Goal: Task Accomplishment & Management: Complete application form

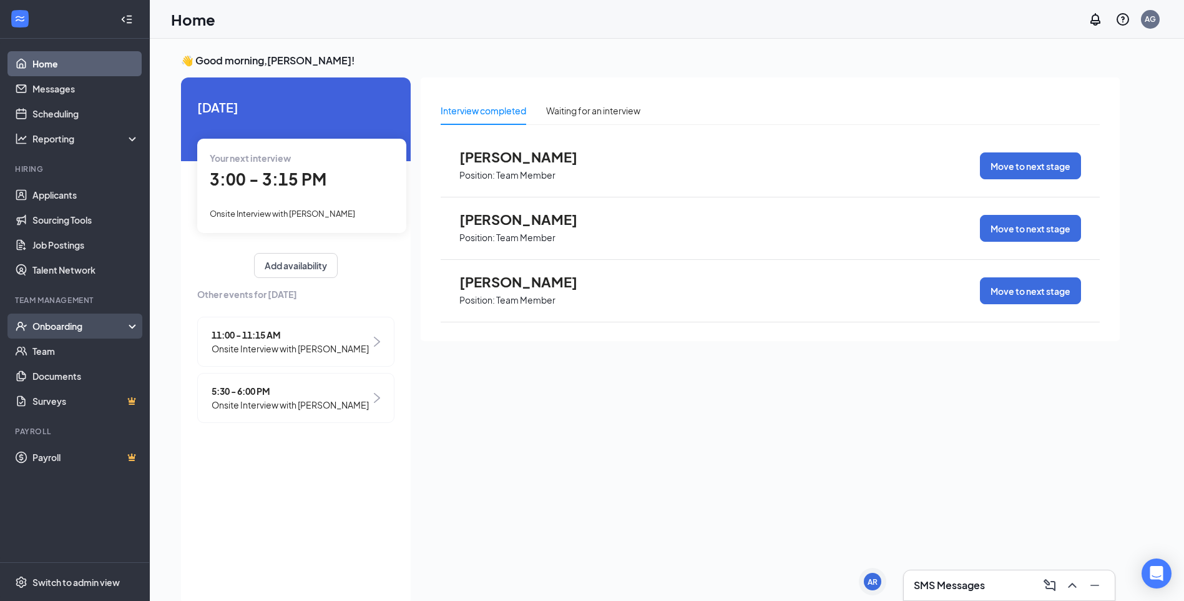
click at [47, 316] on div "Onboarding" at bounding box center [75, 325] width 150 height 25
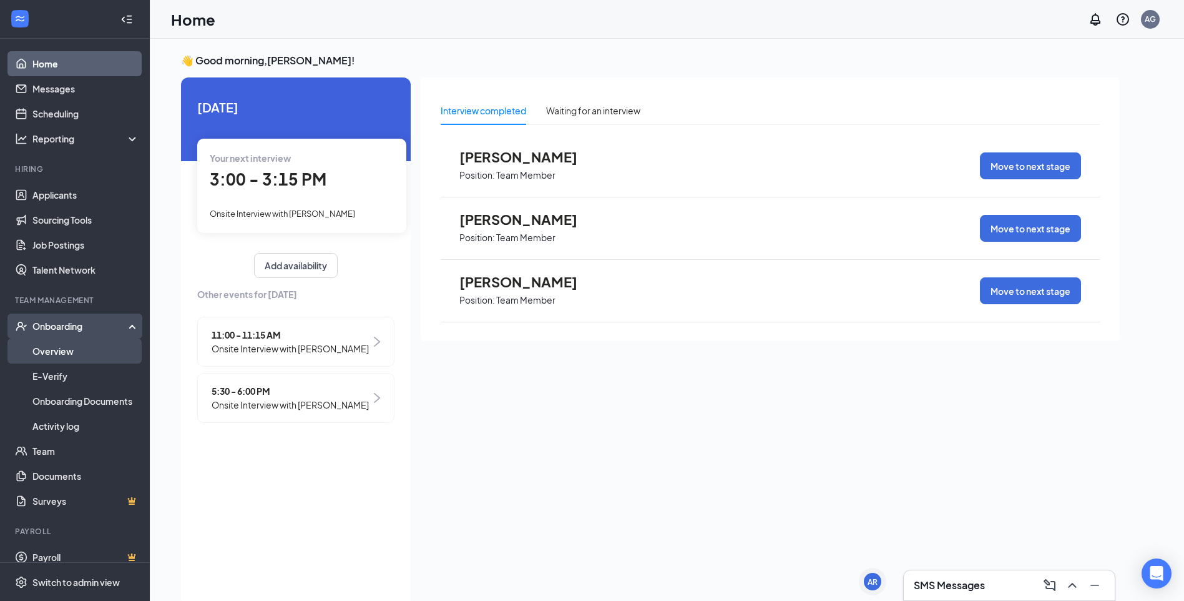
click at [40, 351] on link "Overview" at bounding box center [85, 350] width 107 height 25
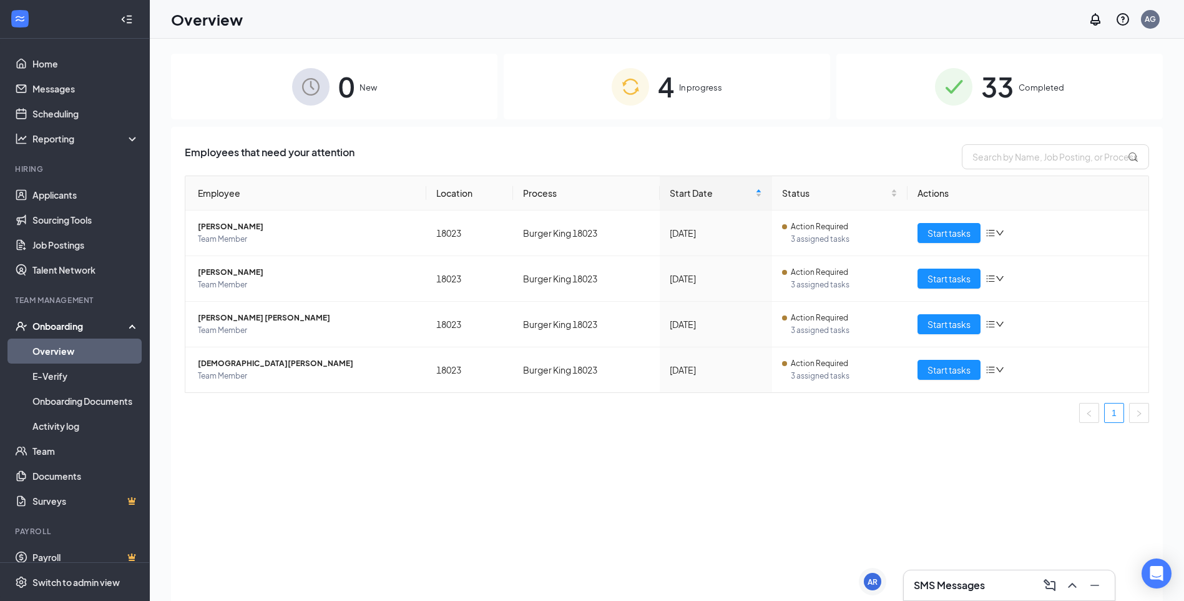
click at [687, 86] on span "In progress" at bounding box center [700, 87] width 43 height 12
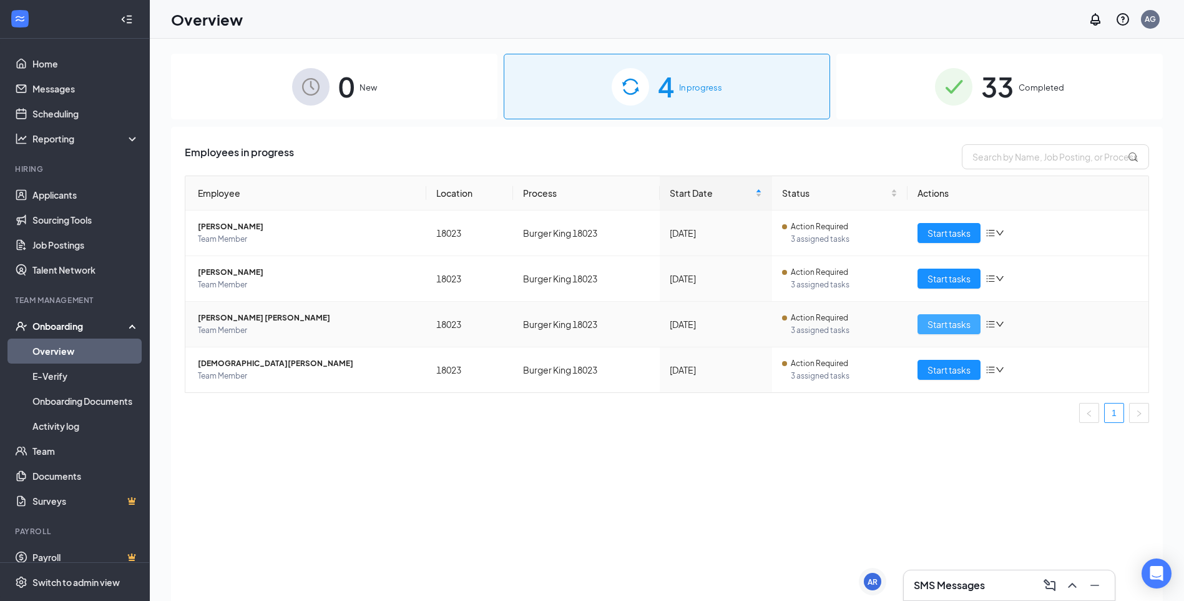
click at [936, 328] on span "Start tasks" at bounding box center [949, 324] width 43 height 14
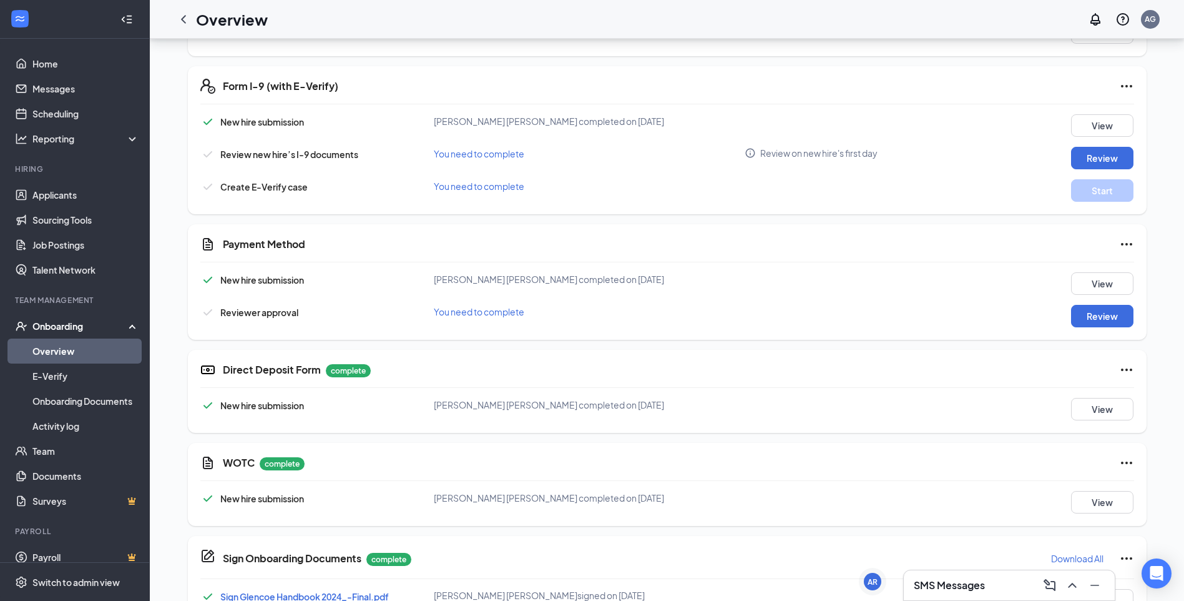
scroll to position [375, 0]
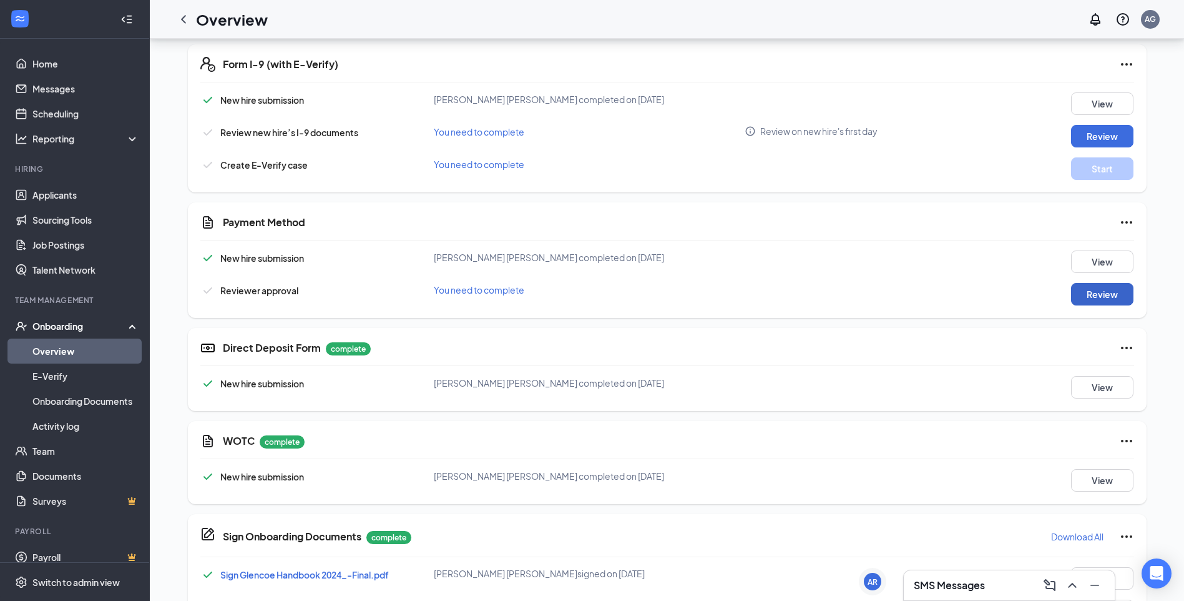
click at [1091, 297] on button "Review" at bounding box center [1102, 294] width 62 height 22
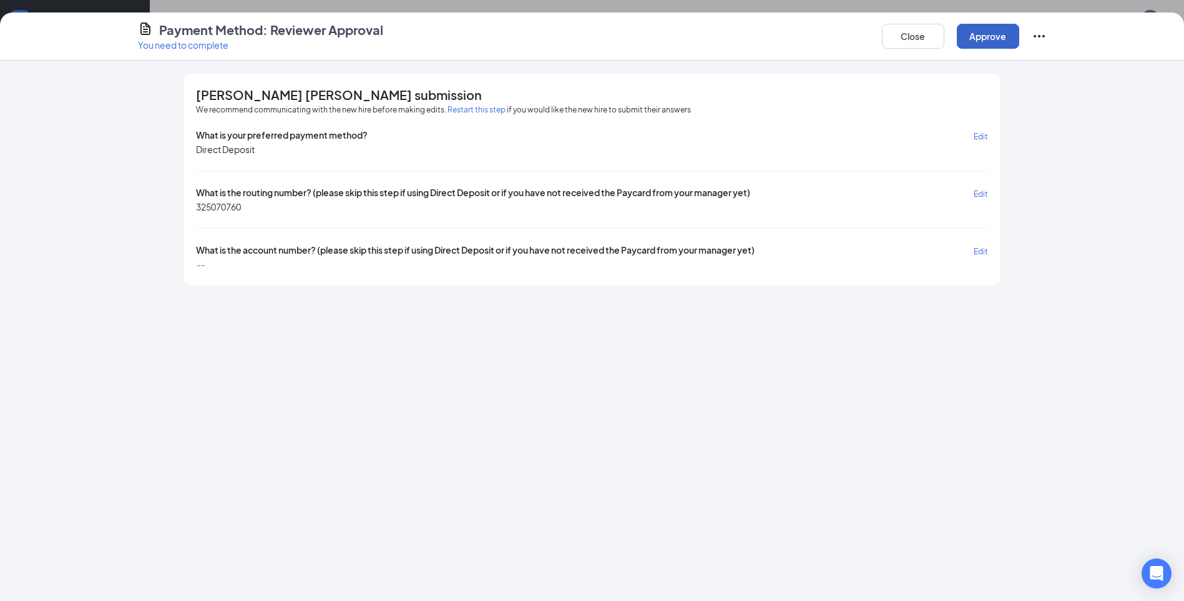
click at [985, 43] on button "Approve" at bounding box center [988, 36] width 62 height 25
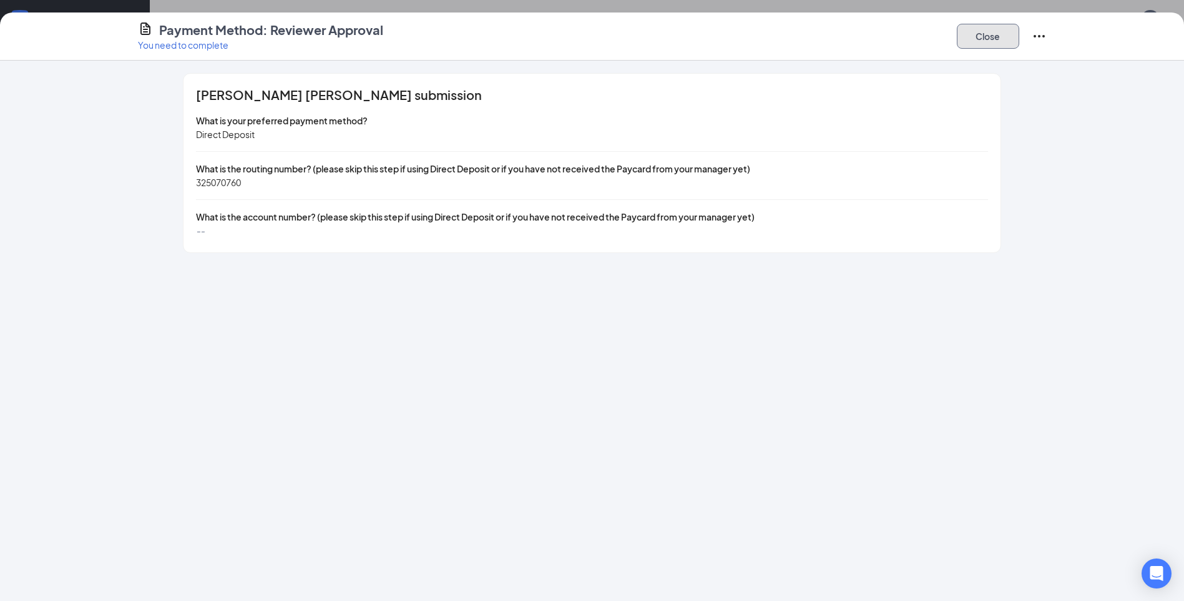
click at [995, 35] on button "Close" at bounding box center [988, 36] width 62 height 25
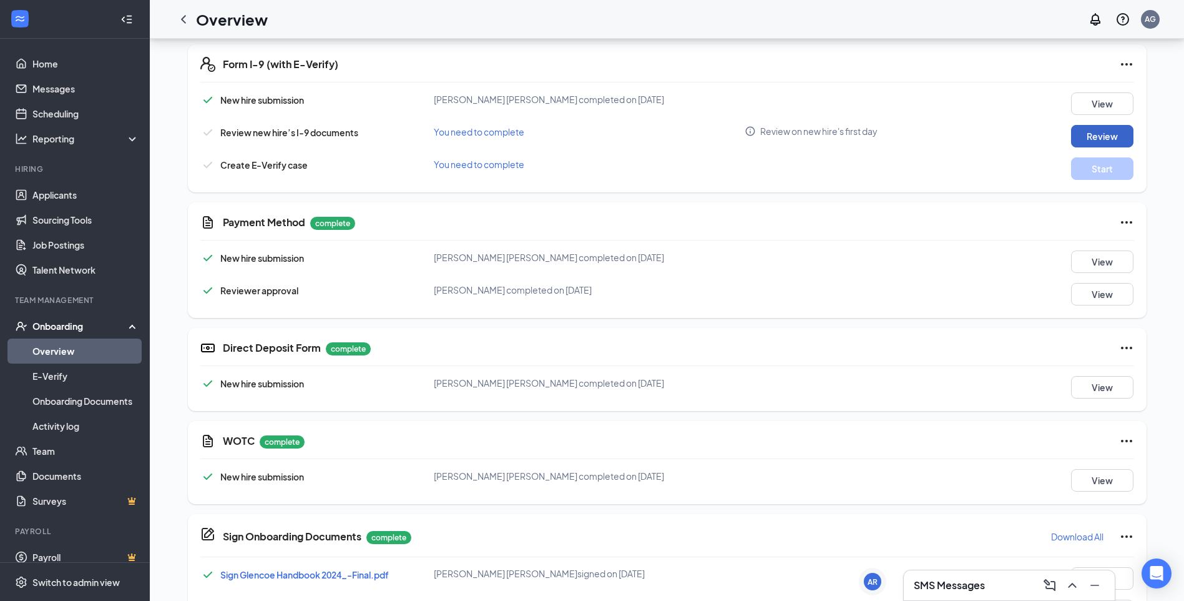
click at [1101, 143] on button "Review" at bounding box center [1102, 136] width 62 height 22
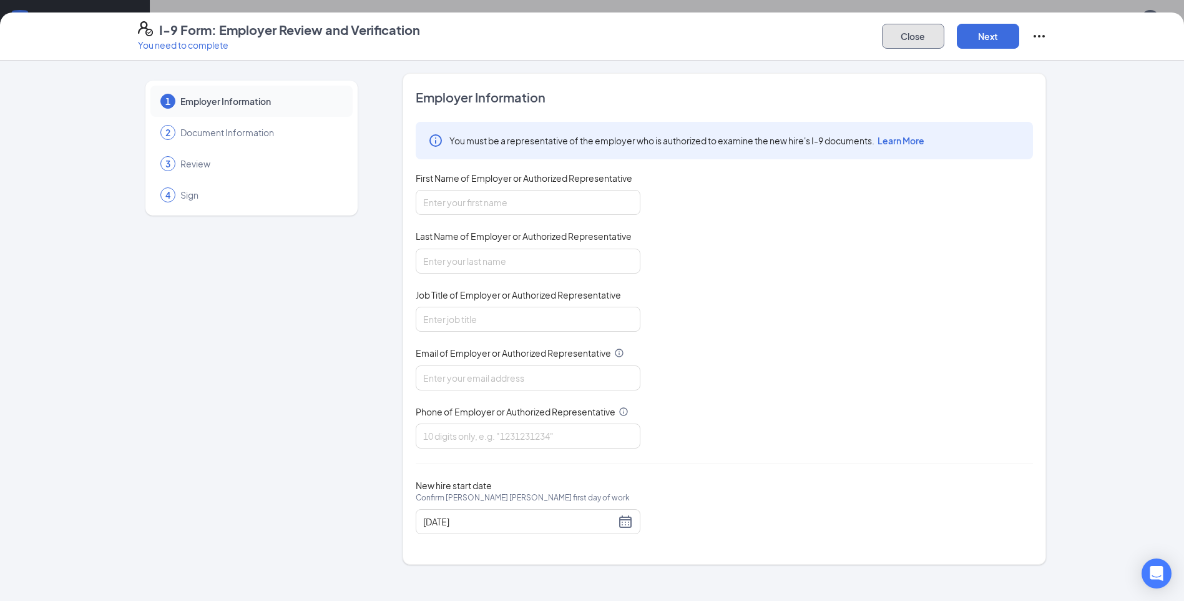
click at [897, 40] on button "Close" at bounding box center [913, 36] width 62 height 25
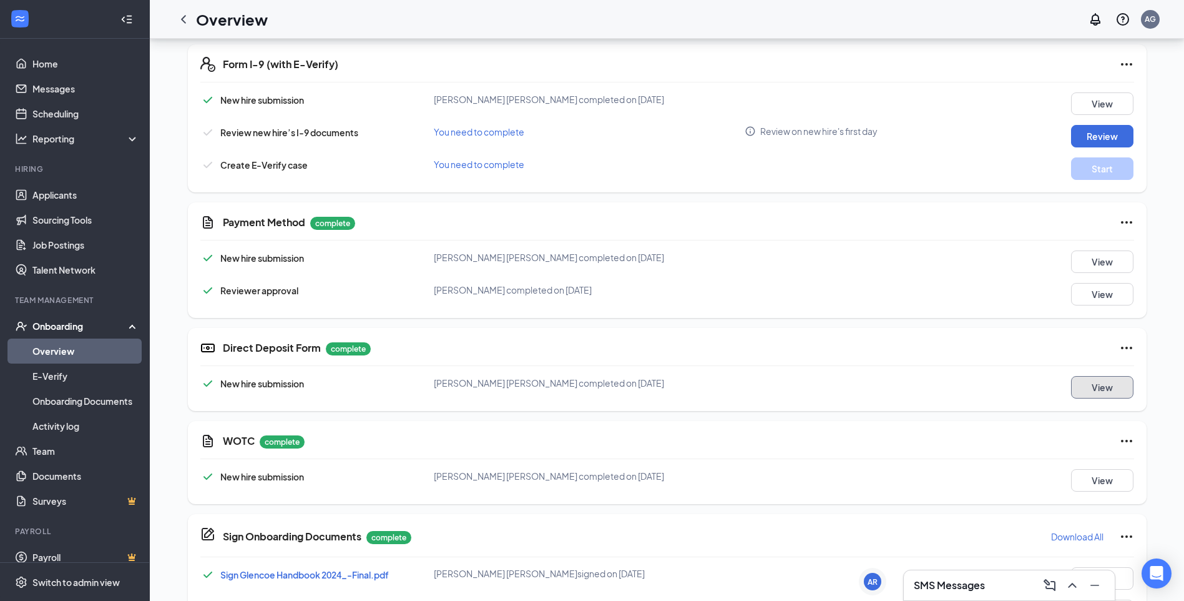
click at [1085, 391] on button "View" at bounding box center [1102, 387] width 62 height 22
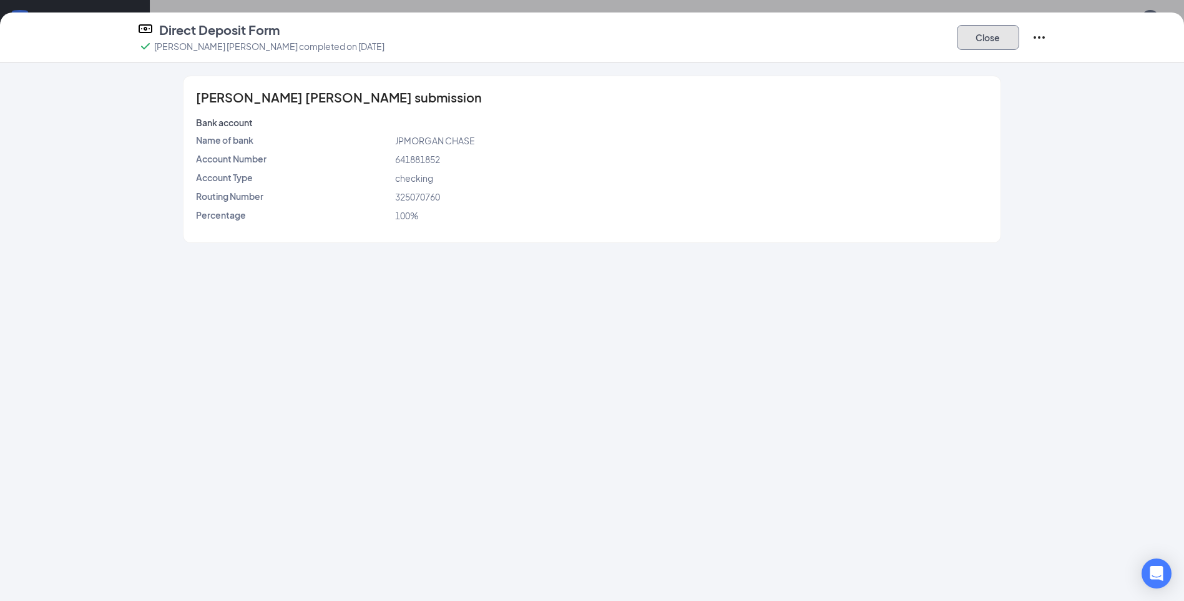
click at [988, 34] on button "Close" at bounding box center [988, 37] width 62 height 25
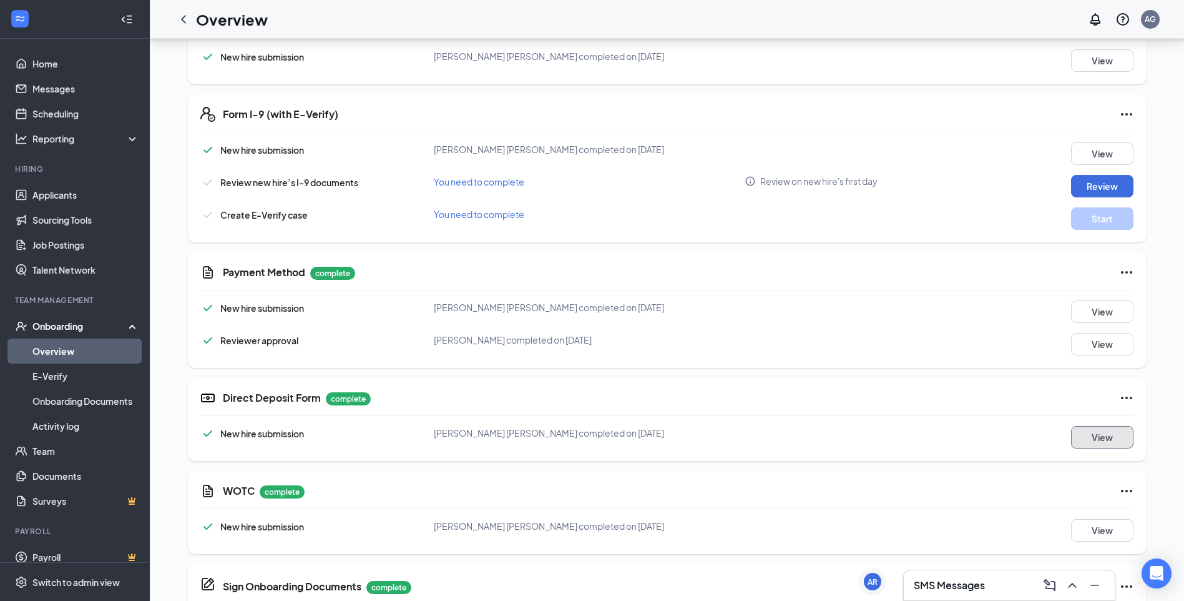
scroll to position [250, 0]
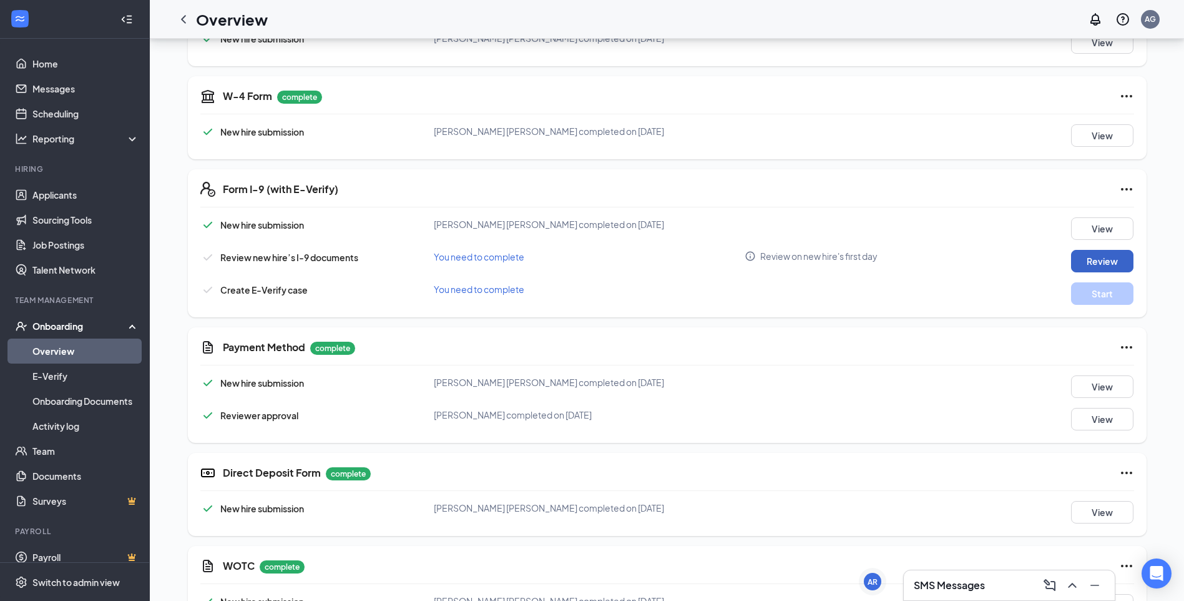
click at [1104, 258] on button "Review" at bounding box center [1102, 261] width 62 height 22
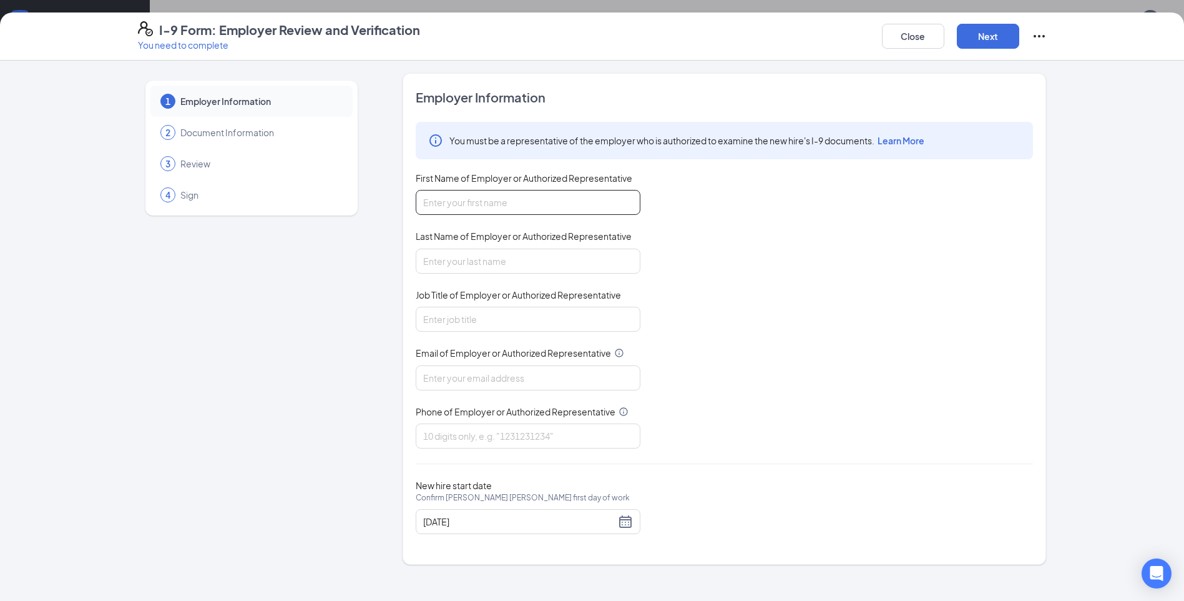
click at [446, 204] on input "First Name of Employer or Authorized Representative" at bounding box center [528, 202] width 225 height 25
type input "amber"
type input "glass"
click at [501, 325] on input "Job Title of Employer or Authorized Representative" at bounding box center [528, 319] width 225 height 25
type input "general manager"
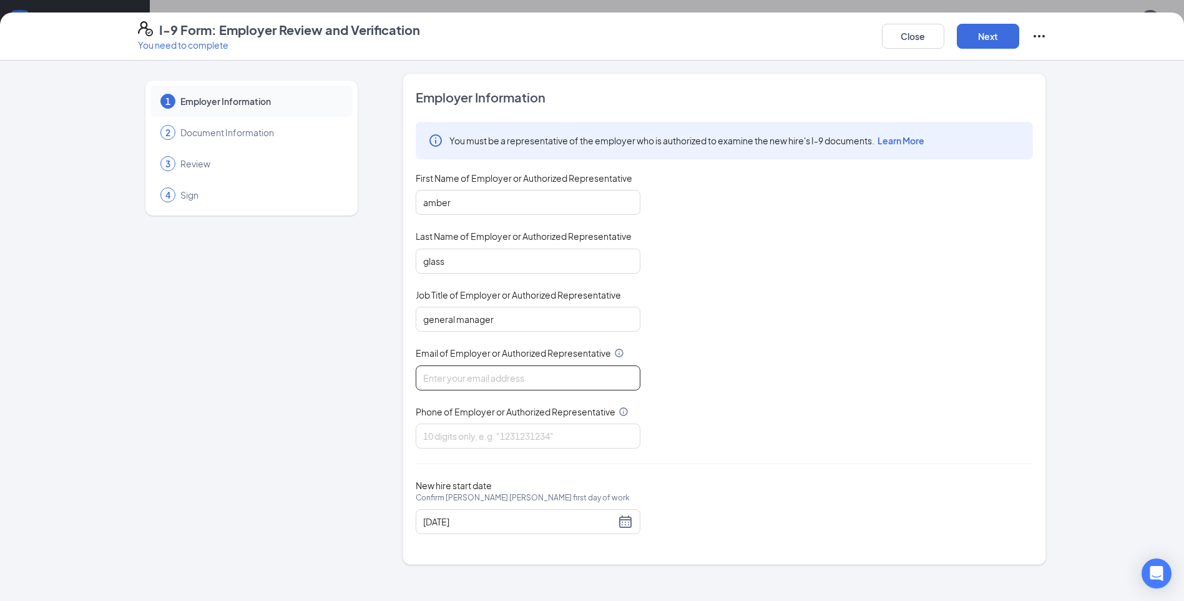
click at [493, 382] on input "Email of Employer or Authorized Representative" at bounding box center [528, 377] width 225 height 25
type input "[EMAIL_ADDRESS][DOMAIN_NAME]"
type input "7029987124"
click at [979, 42] on button "Next" at bounding box center [988, 36] width 62 height 25
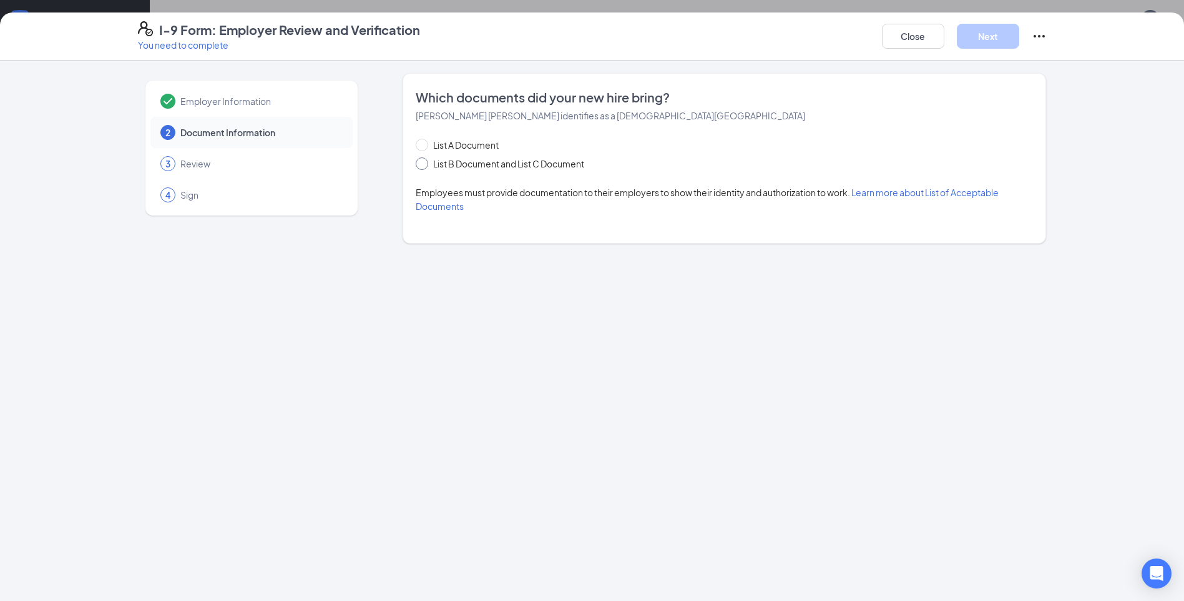
click at [420, 159] on input "List B Document and List C Document" at bounding box center [420, 161] width 9 height 9
radio input "true"
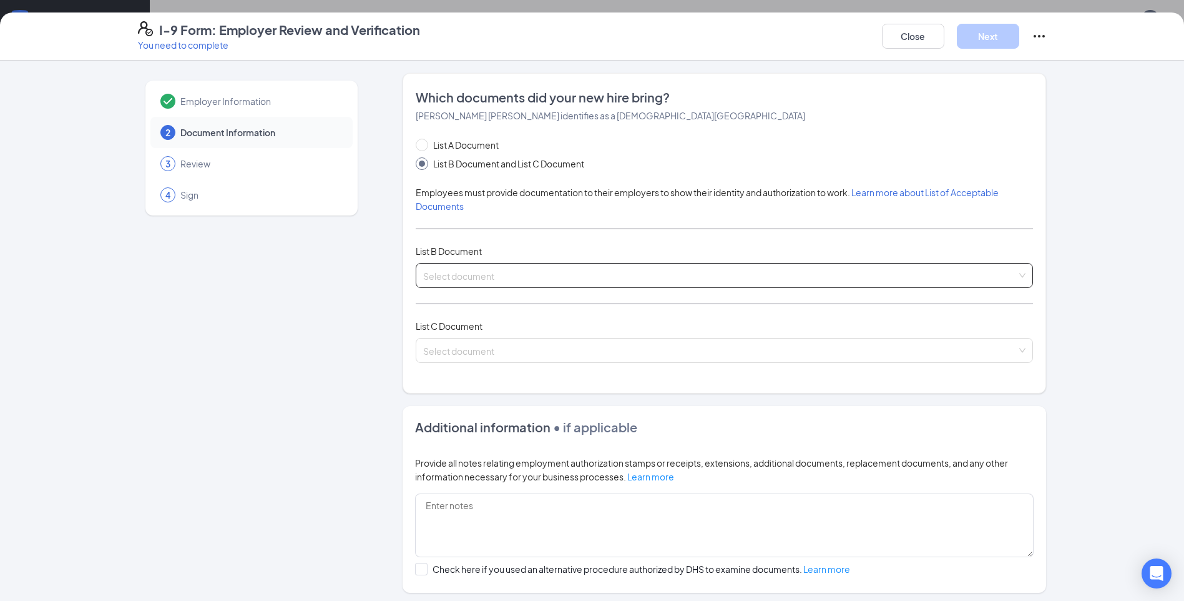
click at [486, 277] on input "search" at bounding box center [720, 272] width 594 height 19
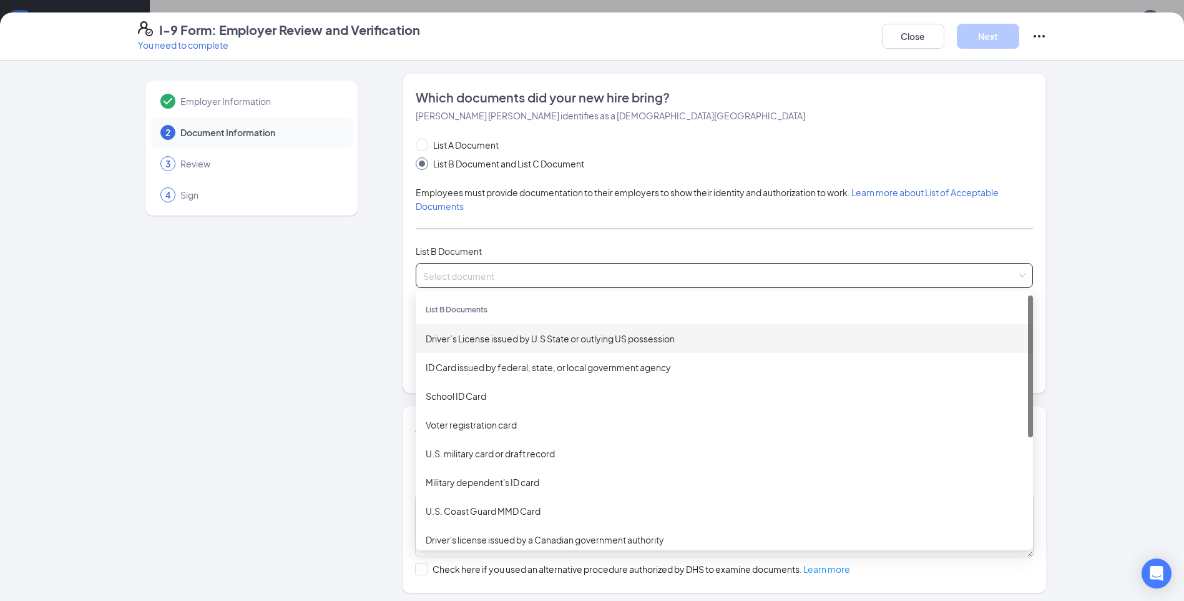
click at [496, 338] on div "Driver’s License issued by U.S State or outlying US possession" at bounding box center [724, 339] width 597 height 14
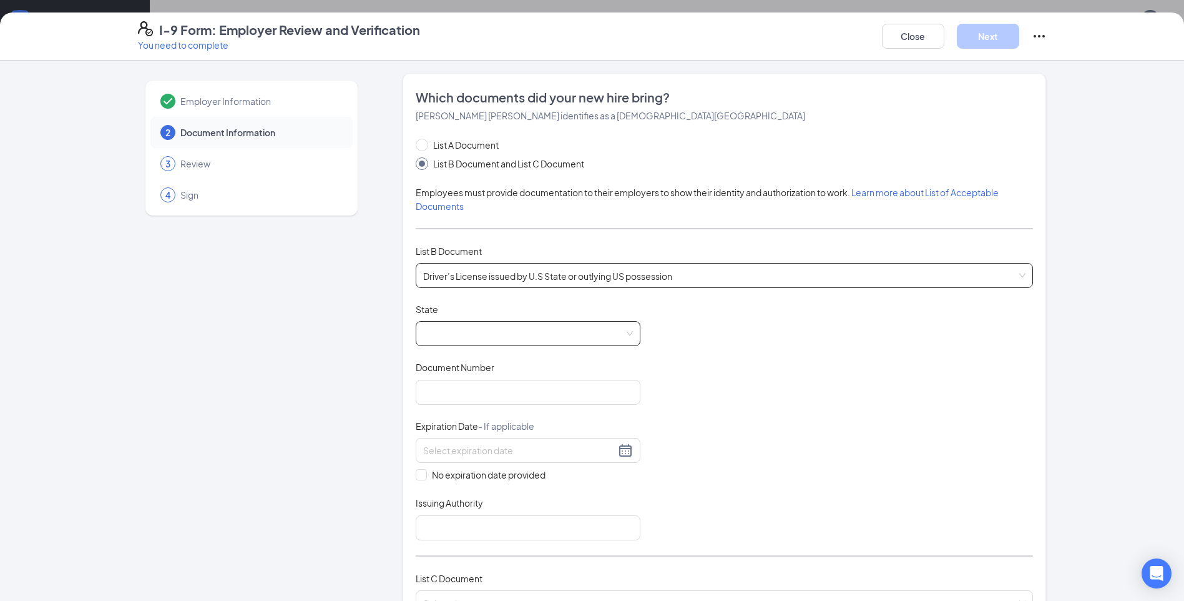
click at [531, 340] on span at bounding box center [528, 334] width 210 height 24
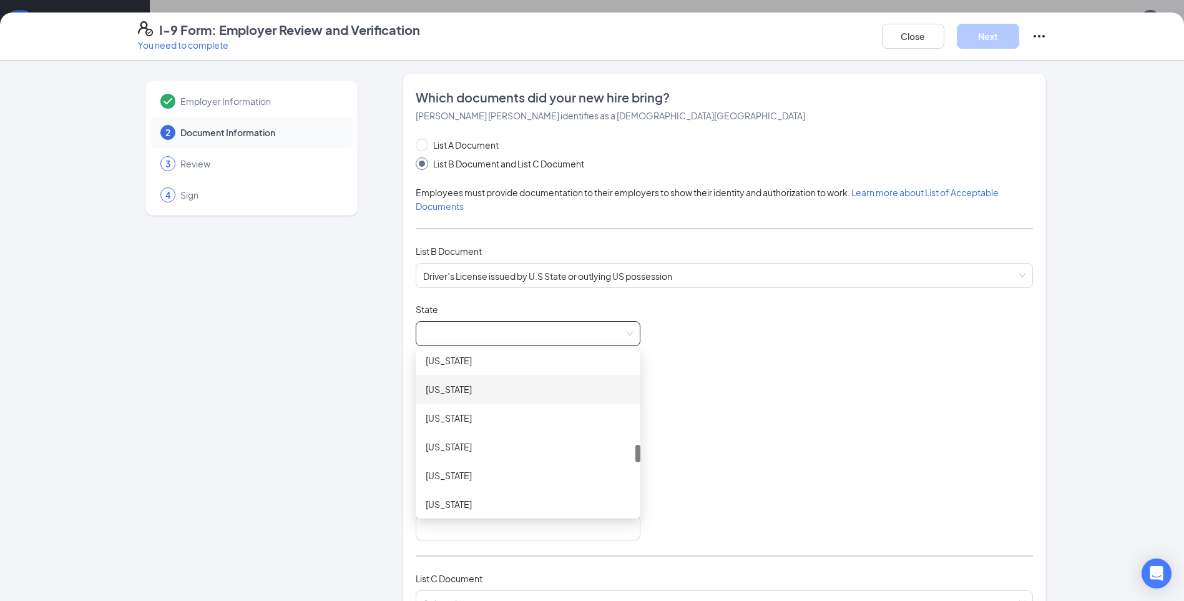
scroll to position [874, 0]
click at [473, 352] on div "Document Title Driver’s License issued by U.S State or outlying US possession S…" at bounding box center [724, 421] width 617 height 237
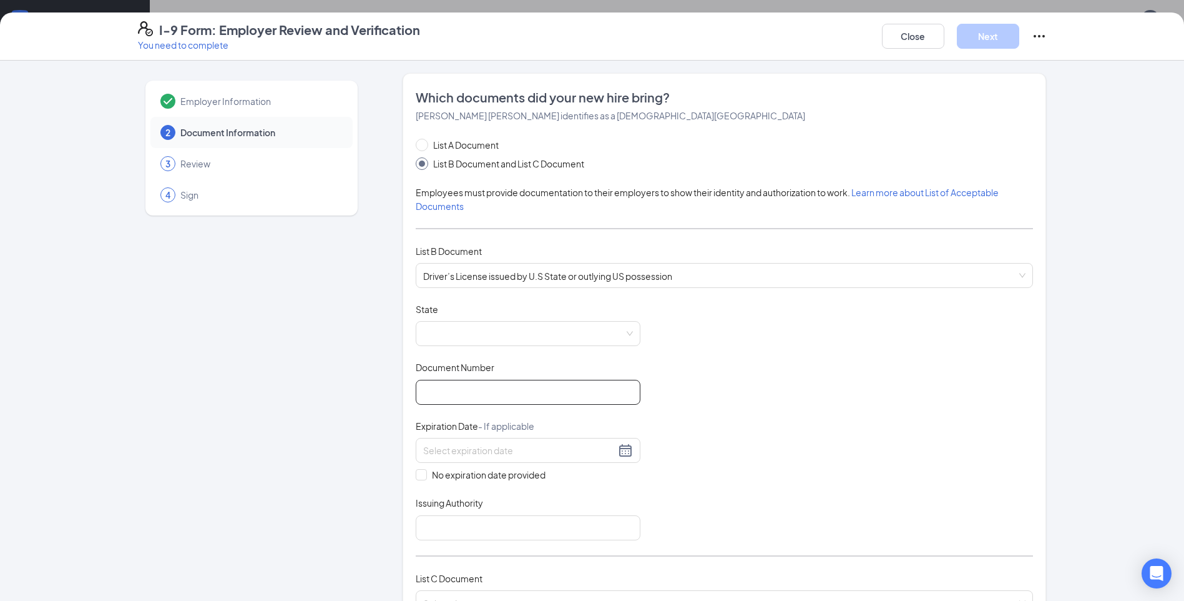
click at [473, 390] on input "Document Number" at bounding box center [528, 392] width 225 height 25
click at [478, 332] on span at bounding box center [528, 334] width 210 height 24
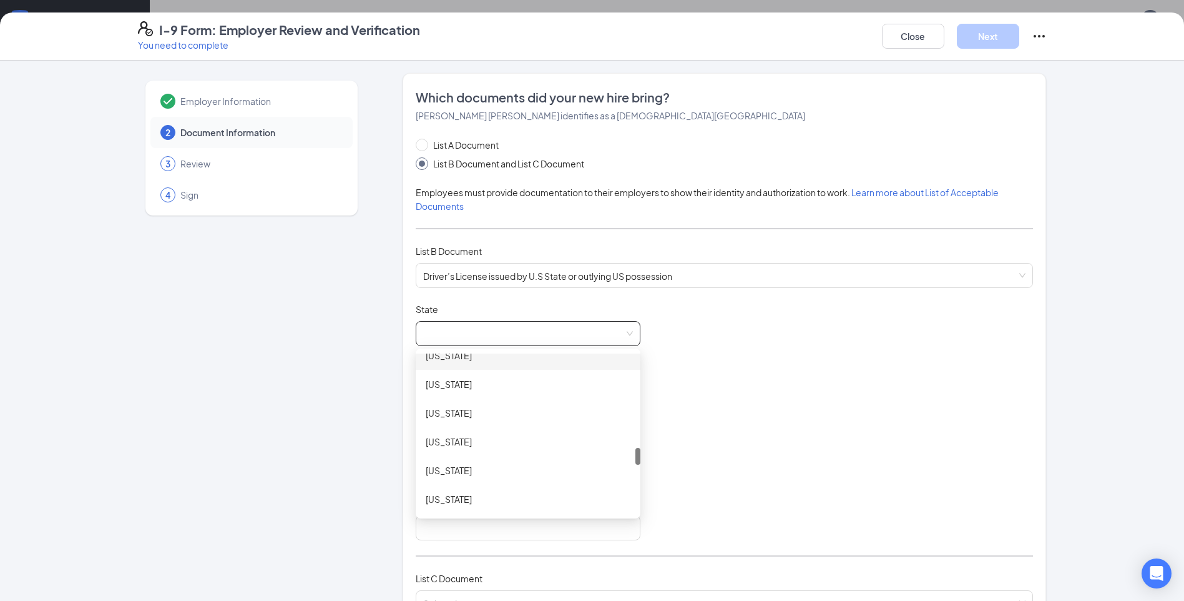
click at [451, 351] on div "Document Title Driver’s License issued by U.S State or outlying US possession S…" at bounding box center [724, 421] width 617 height 237
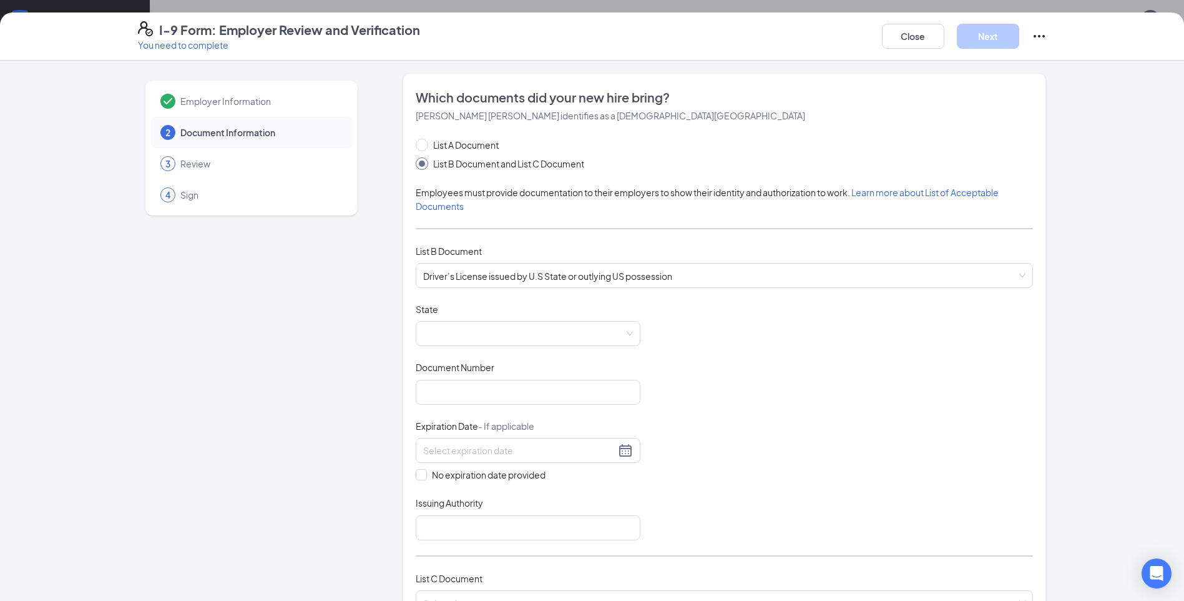
click at [600, 346] on div at bounding box center [528, 333] width 225 height 25
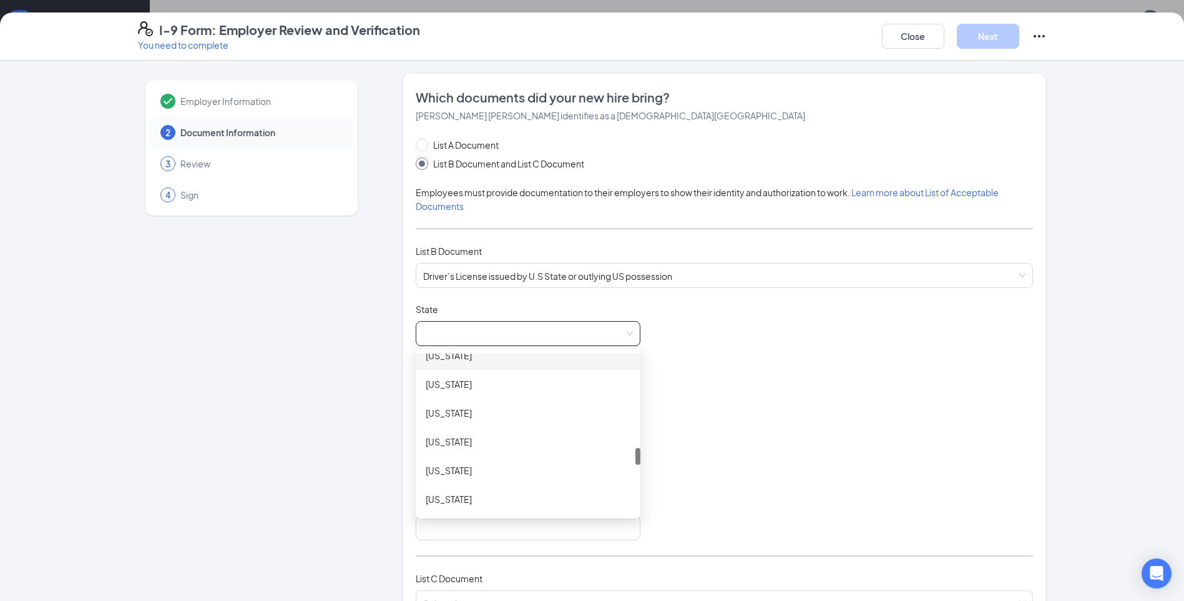
click at [465, 361] on div "[US_STATE]" at bounding box center [528, 355] width 205 height 14
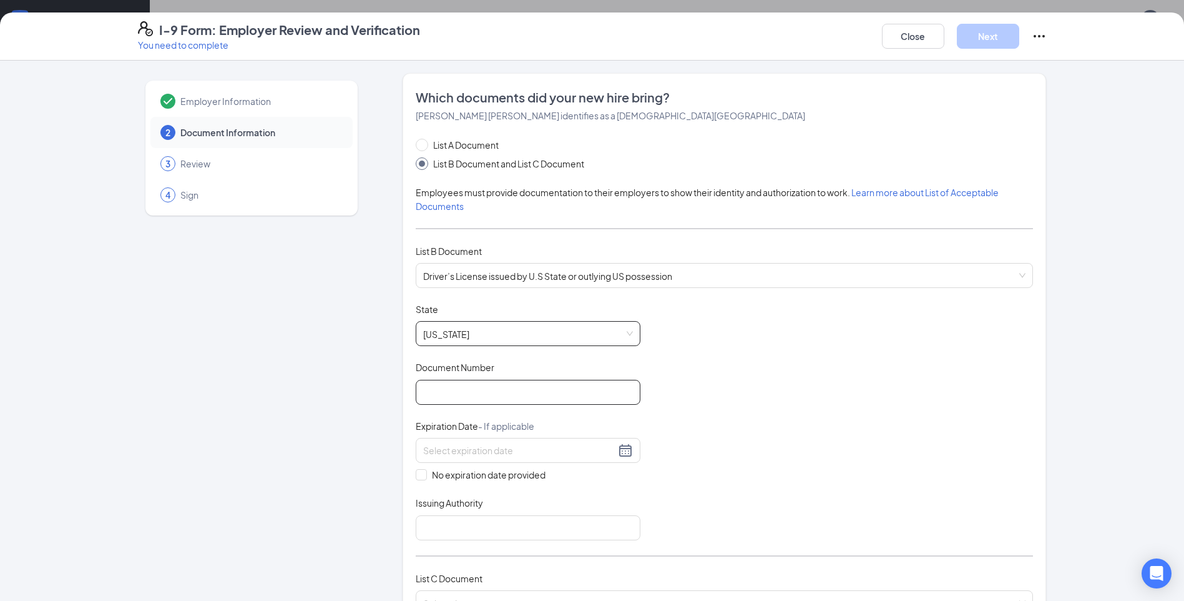
click at [463, 397] on input "Document Number" at bounding box center [528, 392] width 225 height 25
type input "c982654"
click at [451, 450] on input at bounding box center [519, 450] width 192 height 14
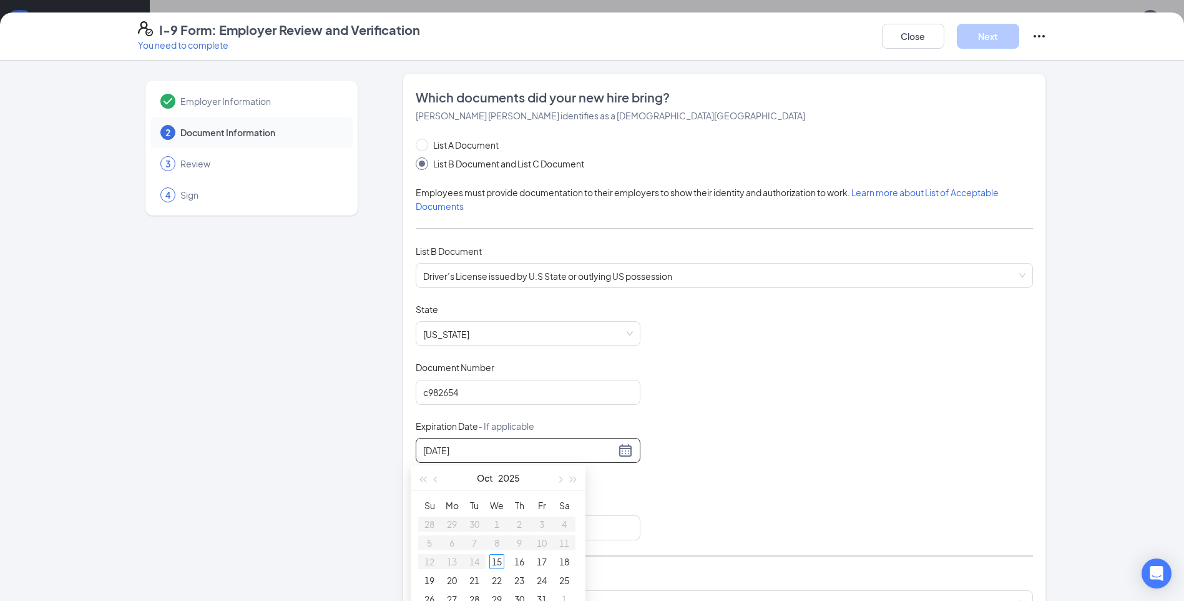
drag, startPoint x: 498, startPoint y: 455, endPoint x: 342, endPoint y: 464, distance: 155.7
click at [345, 466] on div "Employer Information 2 Document Information 3 Review 4 Sign Which documents did…" at bounding box center [592, 518] width 909 height 890
click at [450, 554] on div "11" at bounding box center [452, 561] width 15 height 15
type input "[DATE]"
click at [469, 528] on input "Issuing Authority" at bounding box center [528, 527] width 225 height 25
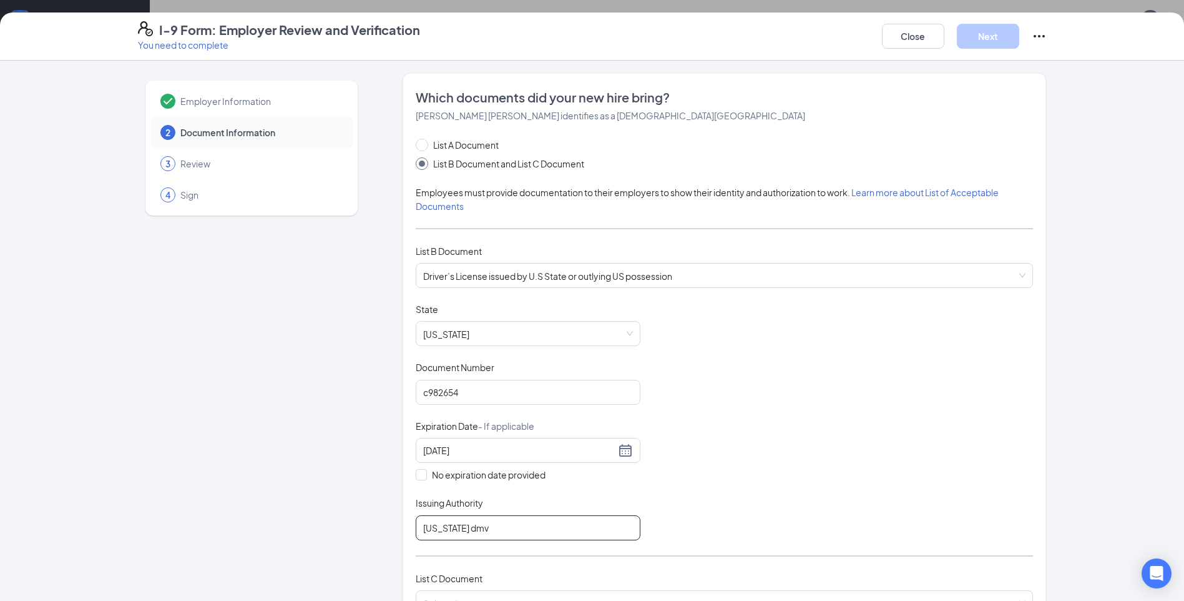
type input "[US_STATE] dmv"
click at [765, 468] on div "Document Title Driver’s License issued by U.S State or outlying US possession S…" at bounding box center [724, 421] width 617 height 237
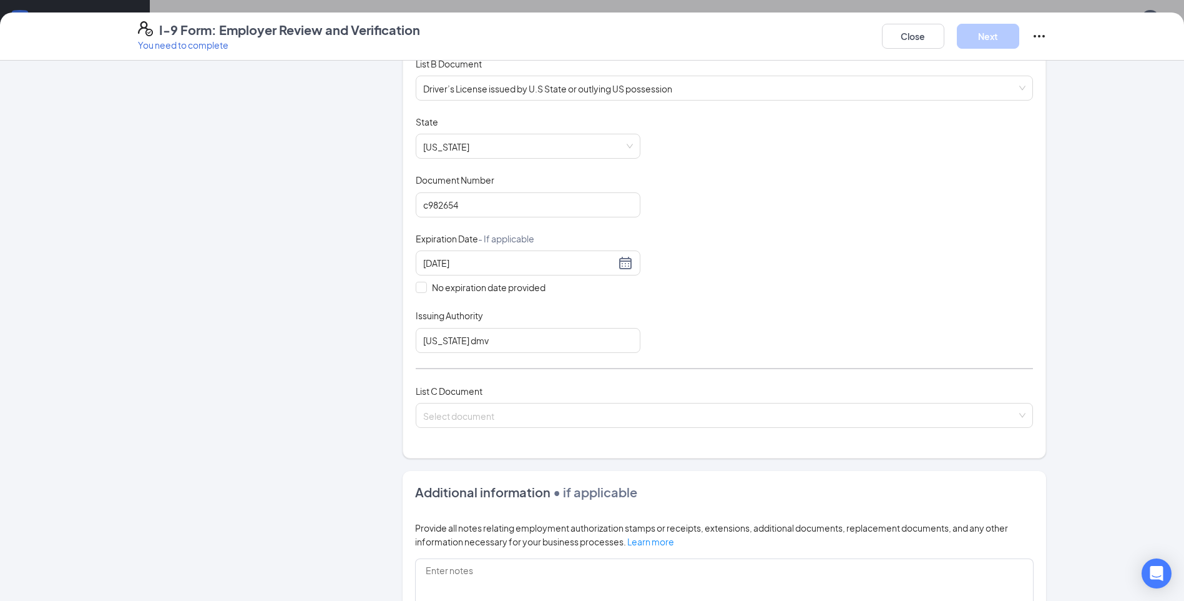
scroll to position [312, 0]
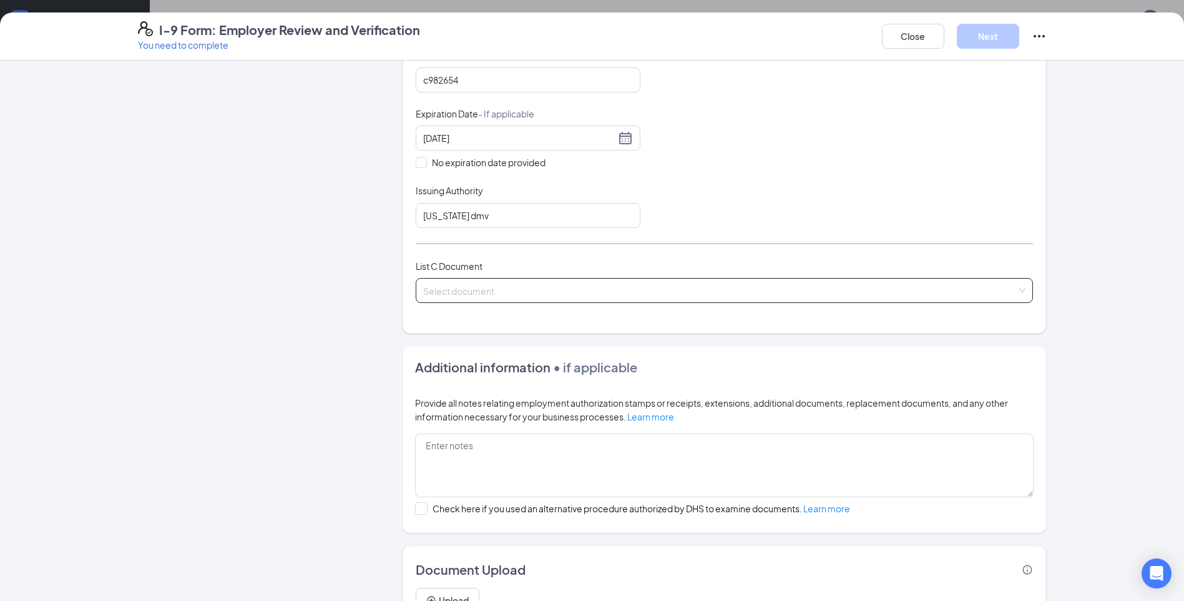
click at [565, 293] on input "search" at bounding box center [720, 287] width 594 height 19
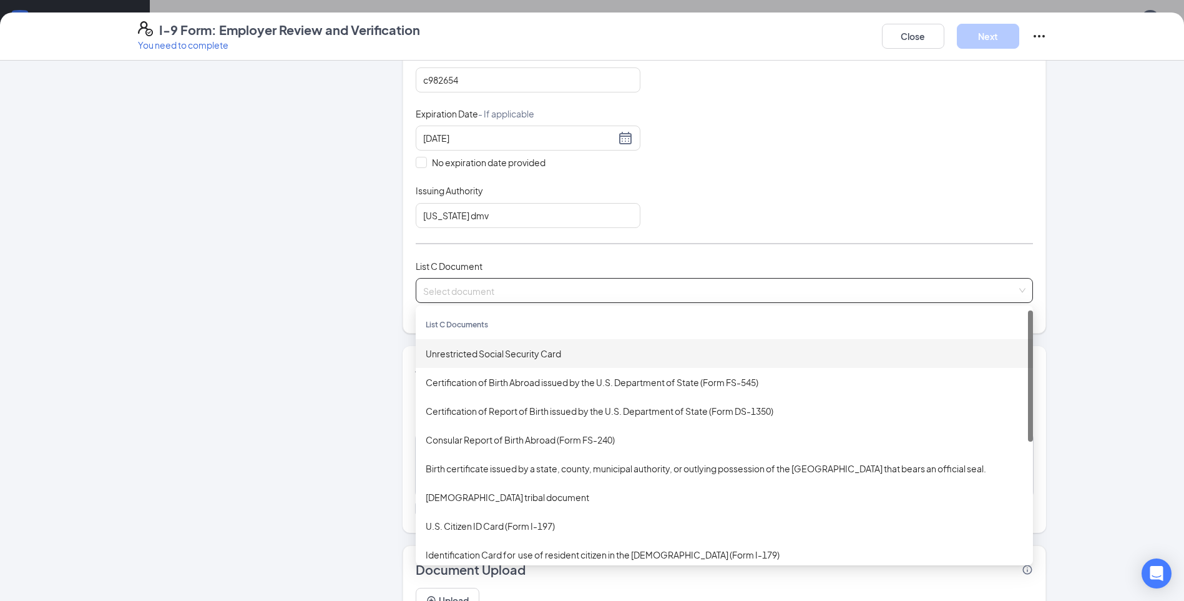
click at [493, 352] on div "Unrestricted Social Security Card" at bounding box center [724, 353] width 597 height 14
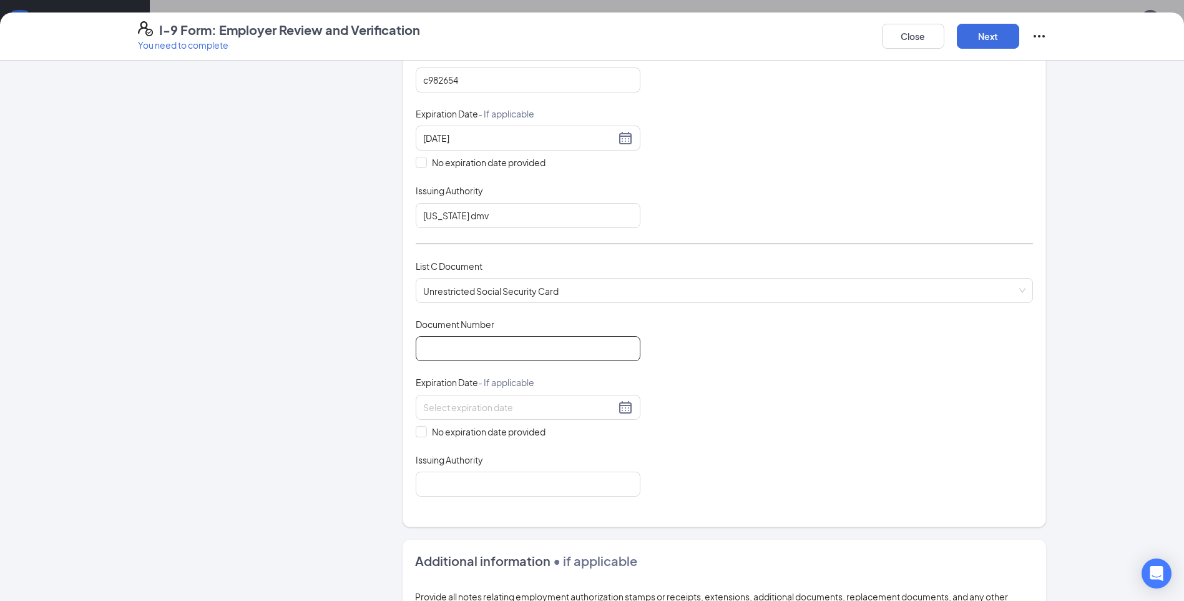
click at [492, 352] on input "Document Number" at bounding box center [528, 348] width 225 height 25
type input "3"
type input "632449462"
click at [460, 483] on input "Issuing Authority" at bounding box center [528, 483] width 225 height 25
type input "social security administration"
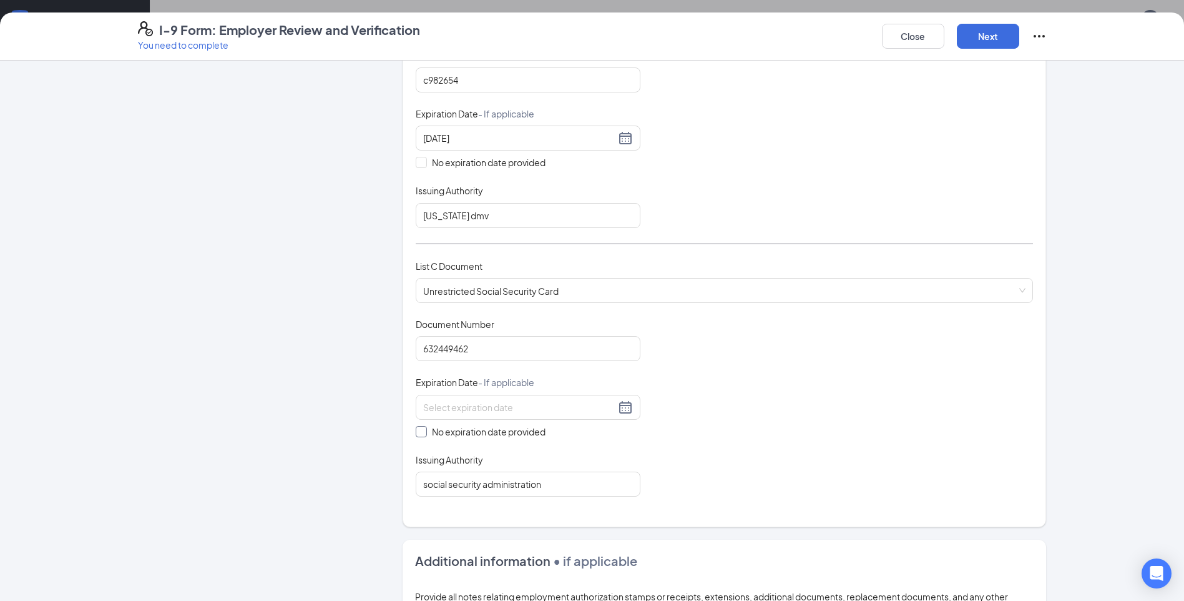
click at [421, 433] on span at bounding box center [421, 431] width 11 height 11
click at [421, 433] on input "No expiration date provided" at bounding box center [420, 430] width 9 height 9
checkbox input "true"
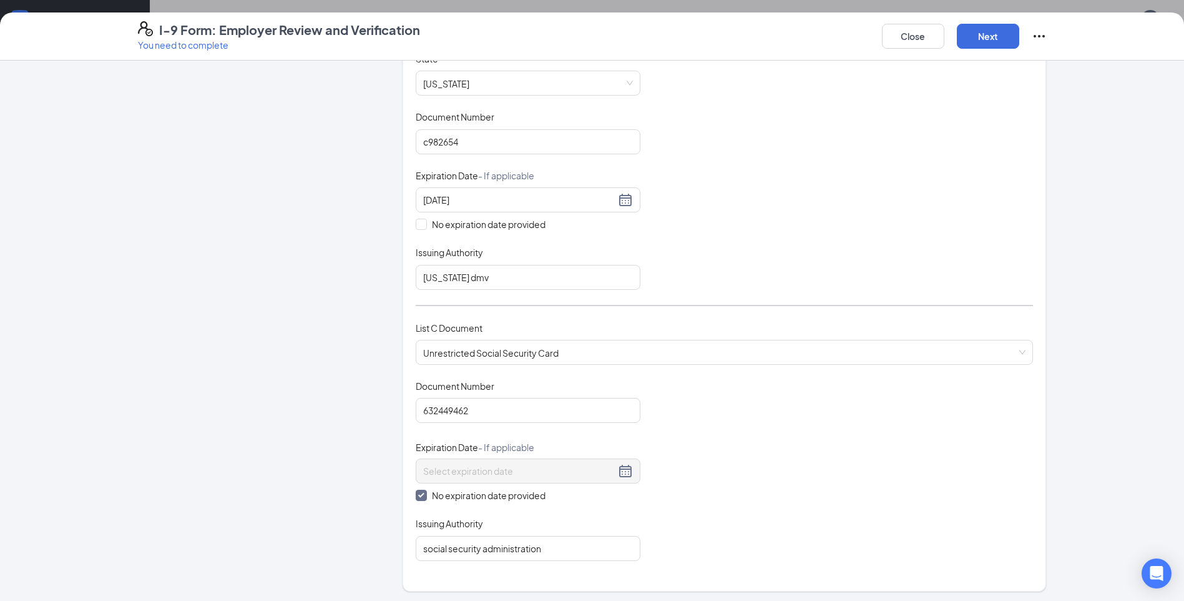
scroll to position [187, 0]
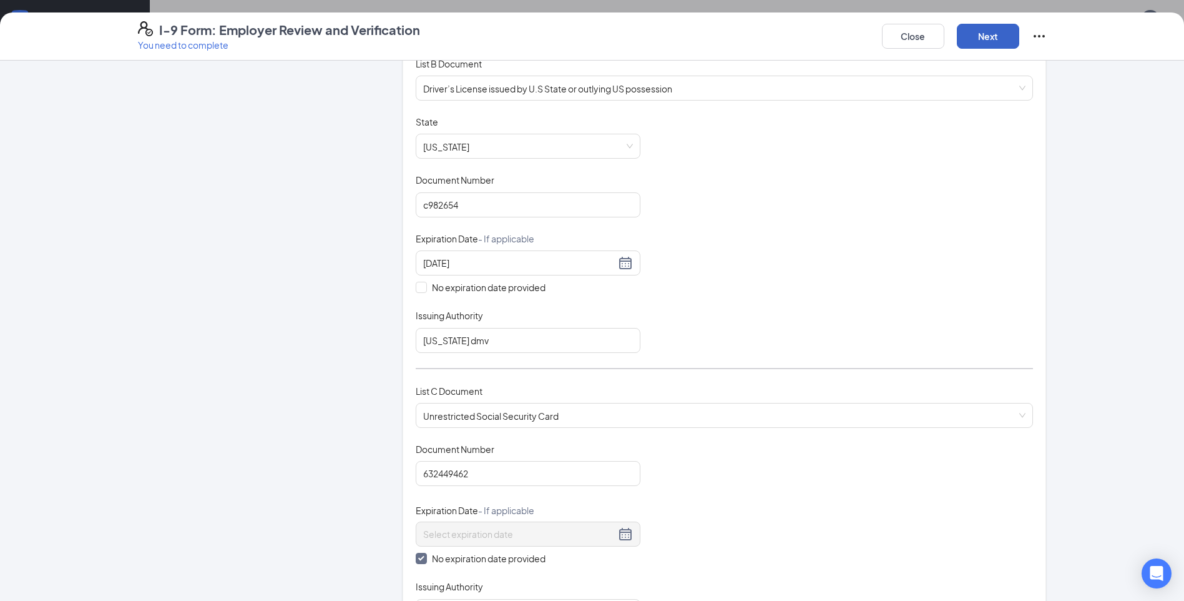
click at [981, 36] on button "Next" at bounding box center [988, 36] width 62 height 25
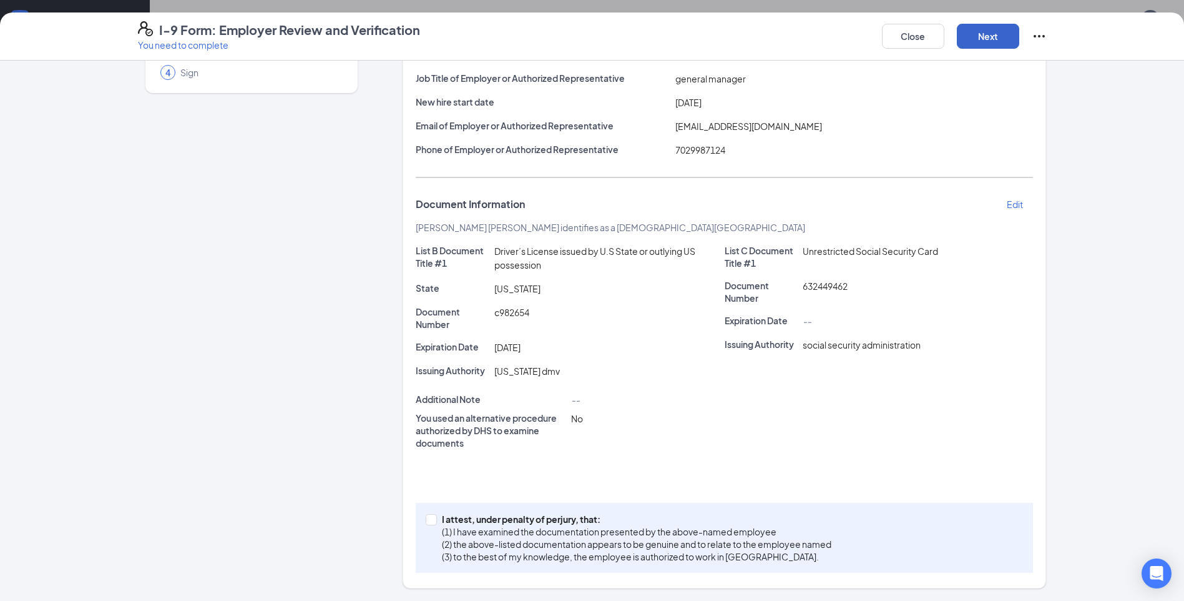
scroll to position [122, 0]
click at [430, 517] on span at bounding box center [431, 519] width 11 height 11
click at [430, 517] on input "I attest, under penalty of [PERSON_NAME], that: (1) I have examined the documen…" at bounding box center [430, 518] width 9 height 9
checkbox input "true"
click at [985, 38] on button "Next" at bounding box center [988, 36] width 62 height 25
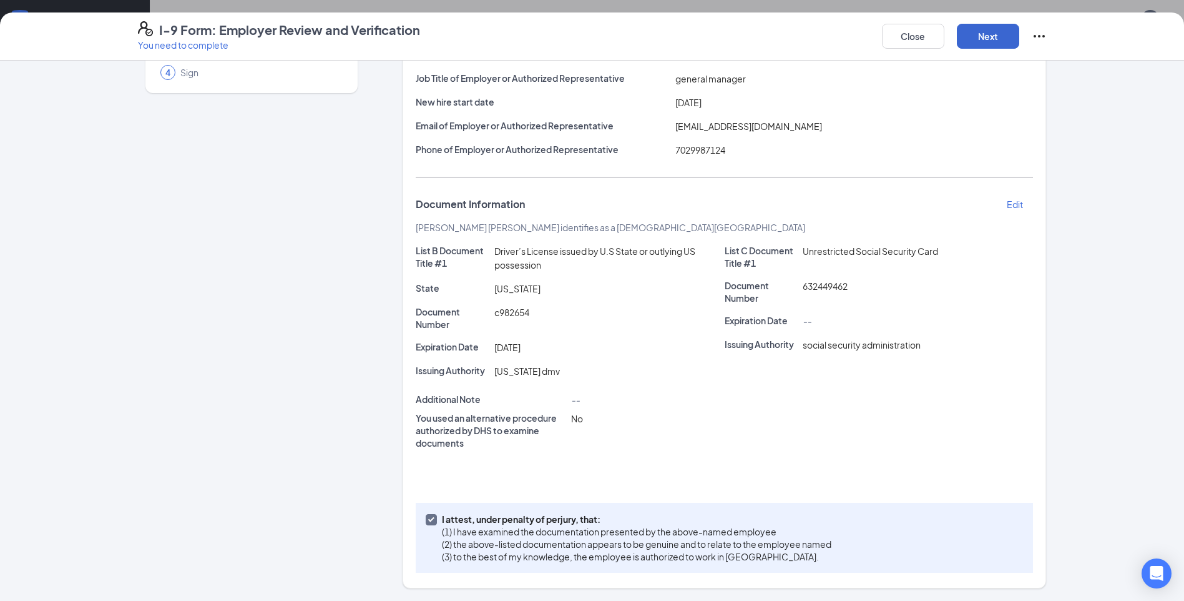
scroll to position [0, 0]
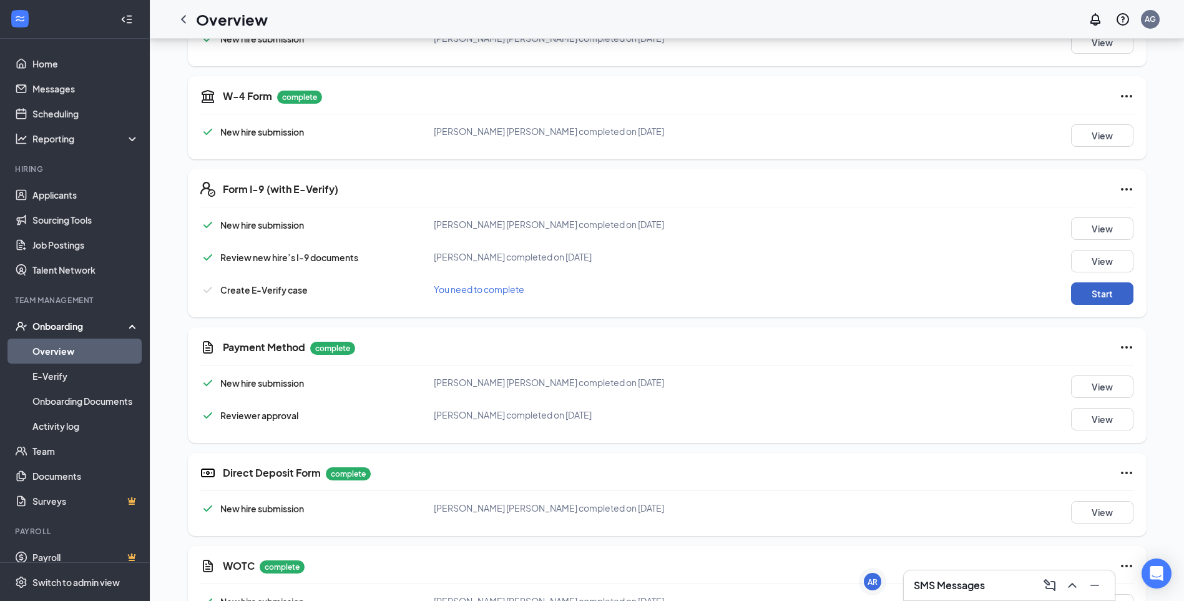
click at [1099, 295] on button "Start" at bounding box center [1102, 293] width 62 height 22
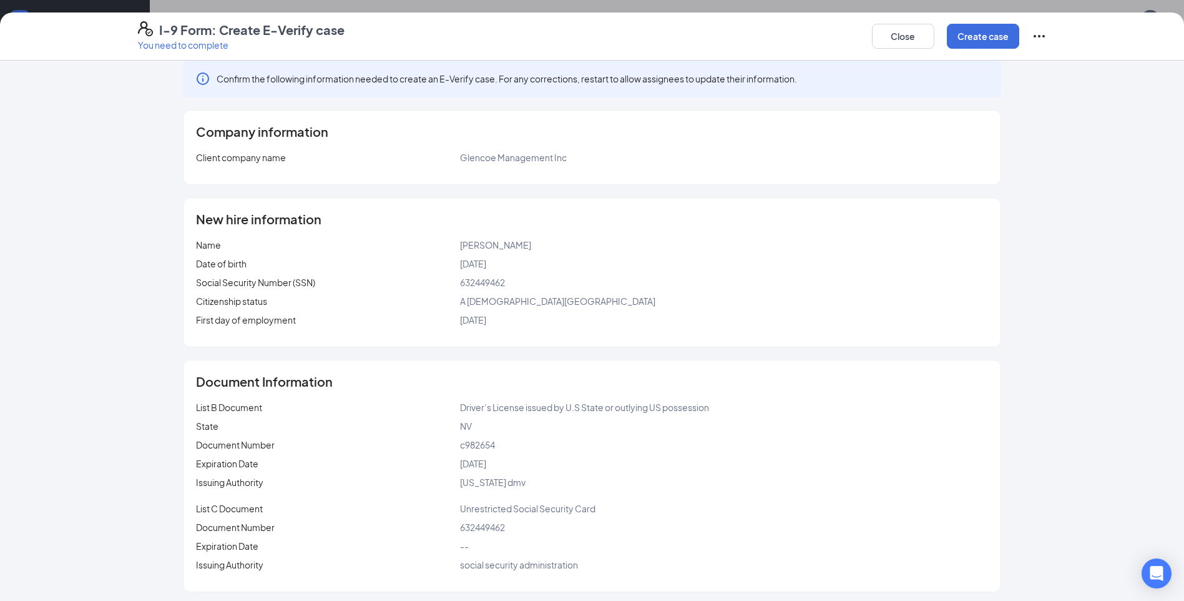
scroll to position [17, 0]
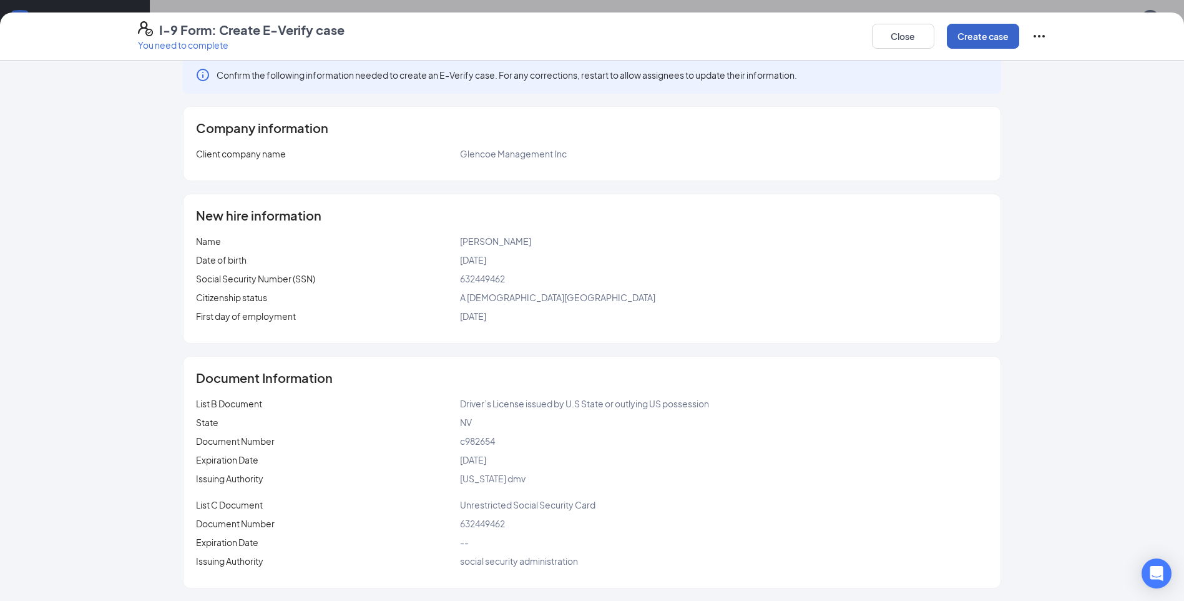
click at [983, 41] on button "Create case" at bounding box center [983, 36] width 72 height 25
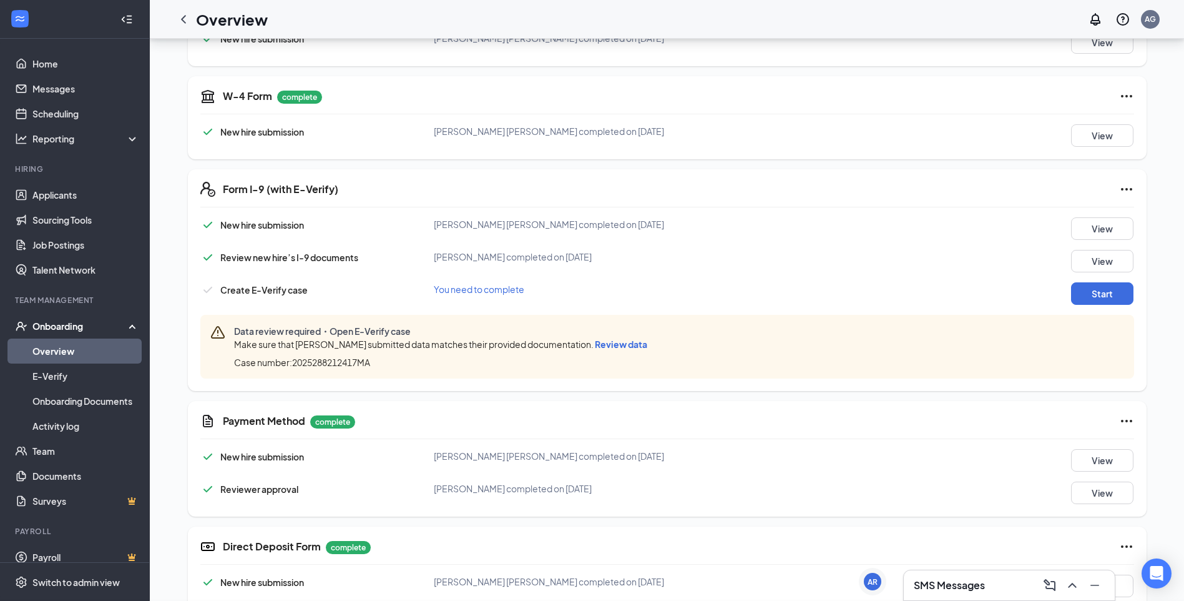
scroll to position [170, 0]
click at [632, 343] on span "Review data" at bounding box center [621, 343] width 52 height 11
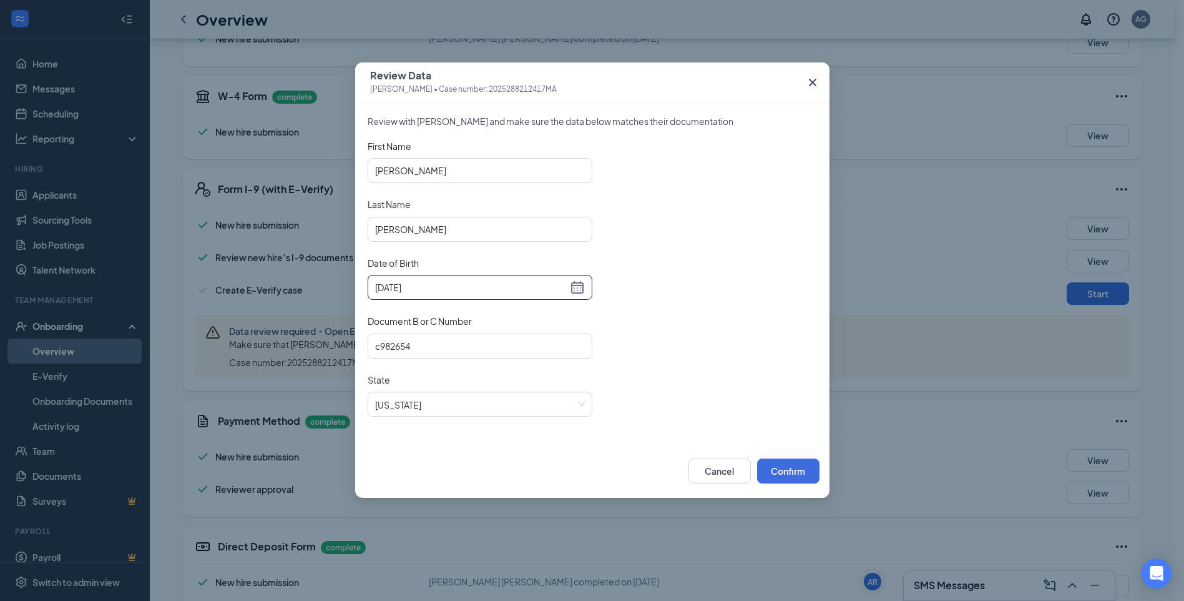
drag, startPoint x: 433, startPoint y: 287, endPoint x: 280, endPoint y: 274, distance: 152.9
click at [280, 274] on div "Review Data [PERSON_NAME] • Case number: 2025288212417MA Review with [PERSON_NA…" at bounding box center [592, 300] width 1184 height 601
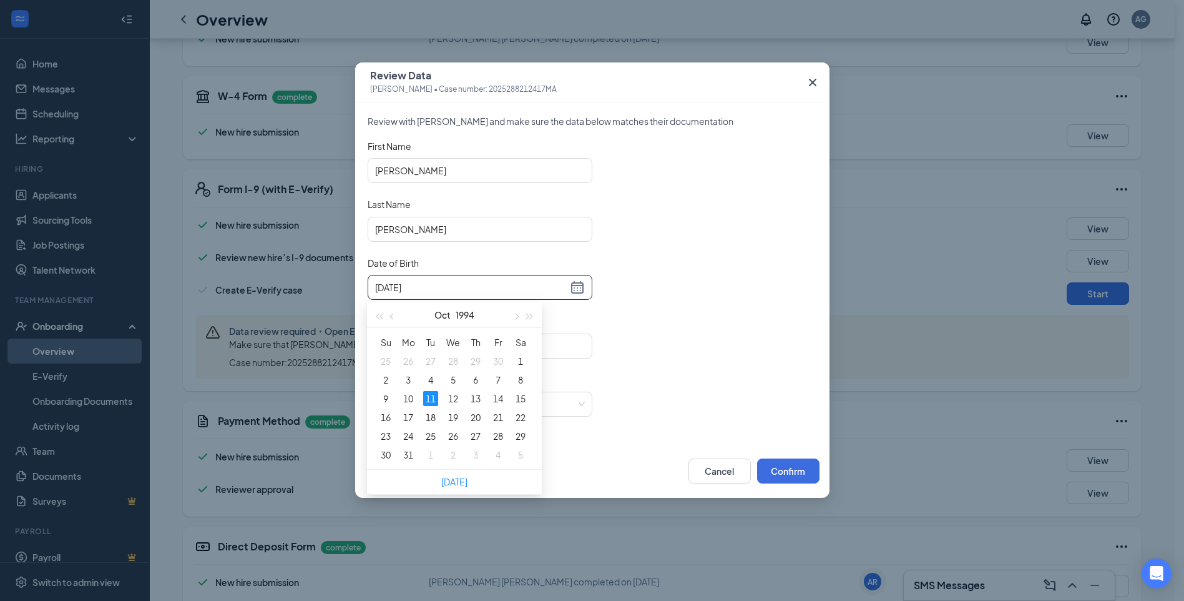
type input "[DATE]"
click at [428, 393] on div "11" at bounding box center [430, 398] width 15 height 15
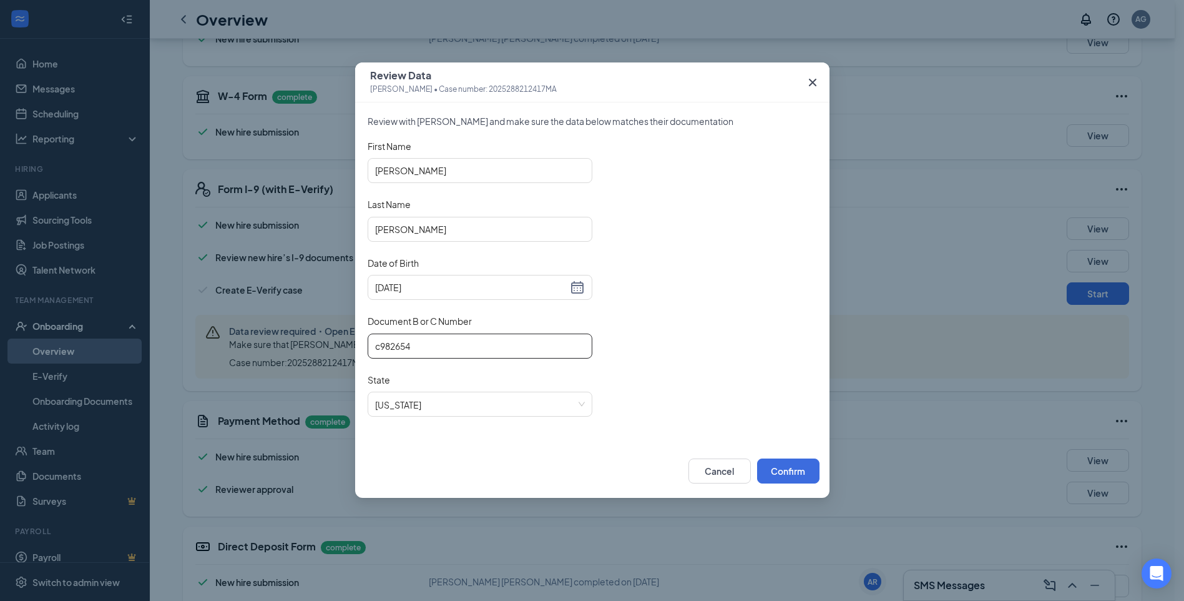
drag, startPoint x: 435, startPoint y: 344, endPoint x: 245, endPoint y: 332, distance: 190.2
click at [245, 332] on div "Review Data [PERSON_NAME] • Case number: 2025288212417MA Review with [PERSON_NA…" at bounding box center [592, 300] width 1184 height 601
drag, startPoint x: 452, startPoint y: 408, endPoint x: 298, endPoint y: 396, distance: 154.6
click at [298, 396] on div "Review Data [PERSON_NAME] • Case number: 2025288212417MA Review with [PERSON_NA…" at bounding box center [592, 300] width 1184 height 601
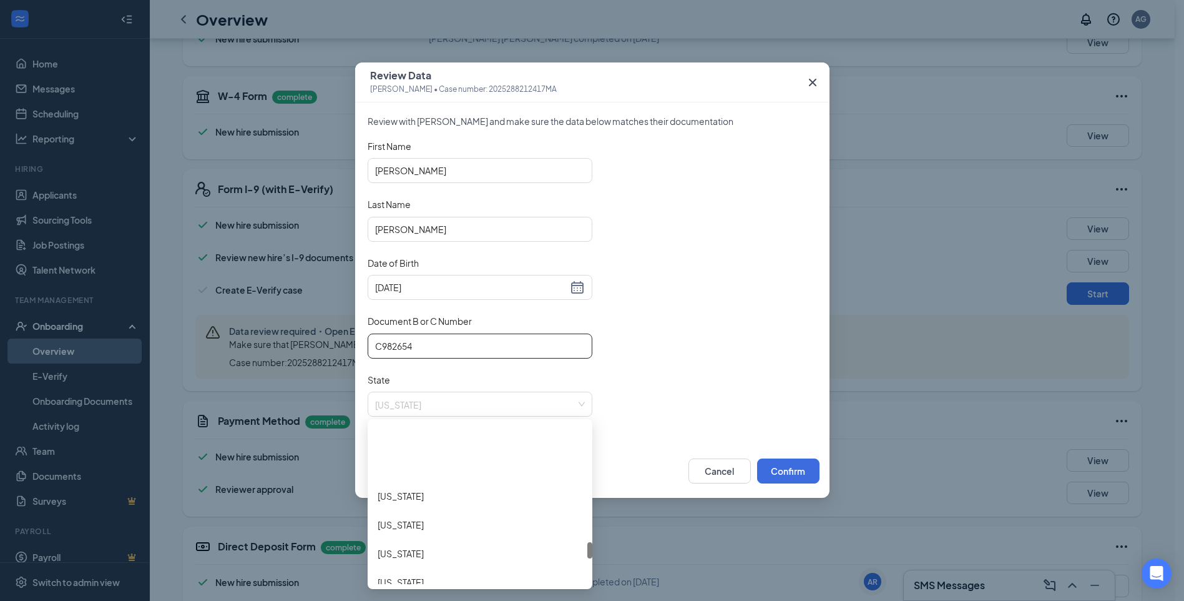
scroll to position [1125, 0]
type input "C982654"
click at [427, 466] on div "[US_STATE]" at bounding box center [480, 462] width 205 height 14
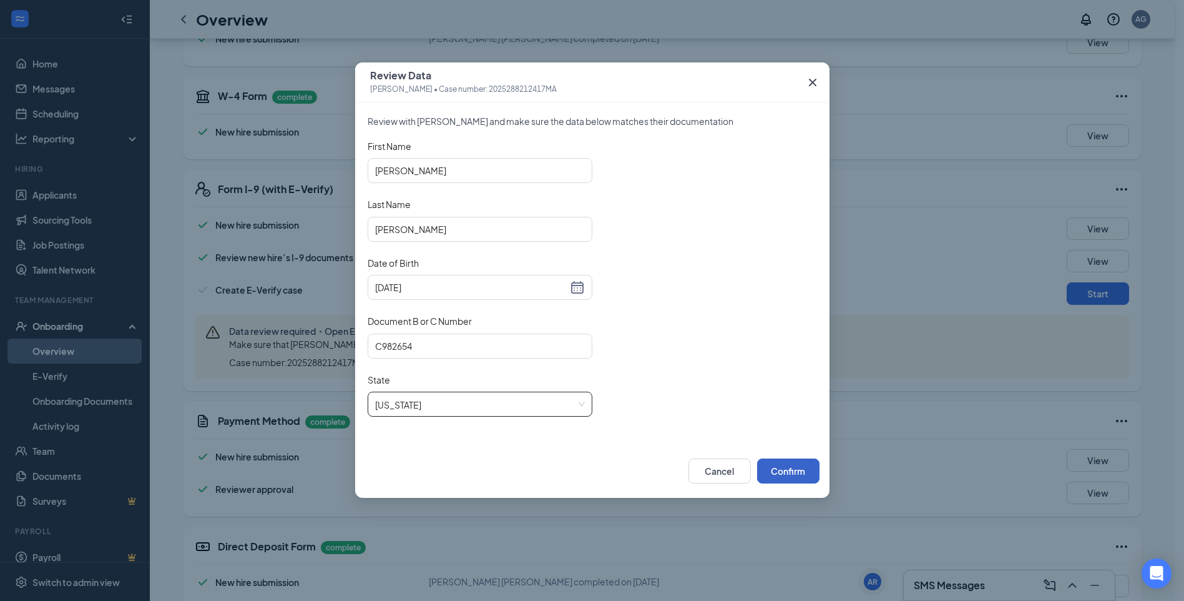
click at [793, 468] on button "Confirm" at bounding box center [788, 470] width 62 height 25
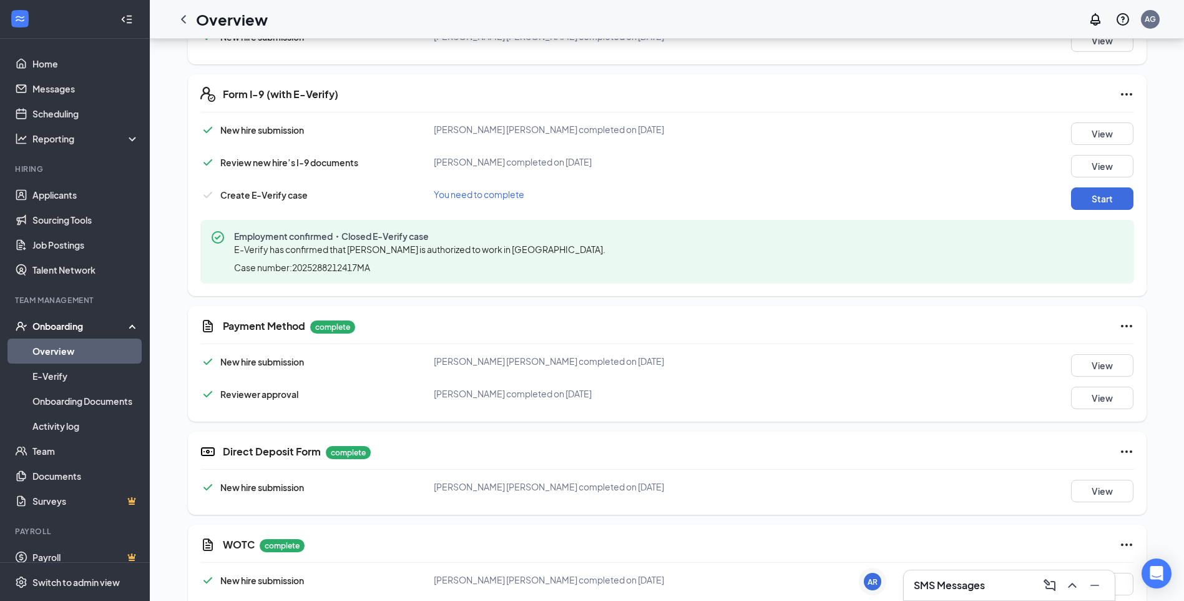
scroll to position [375, 0]
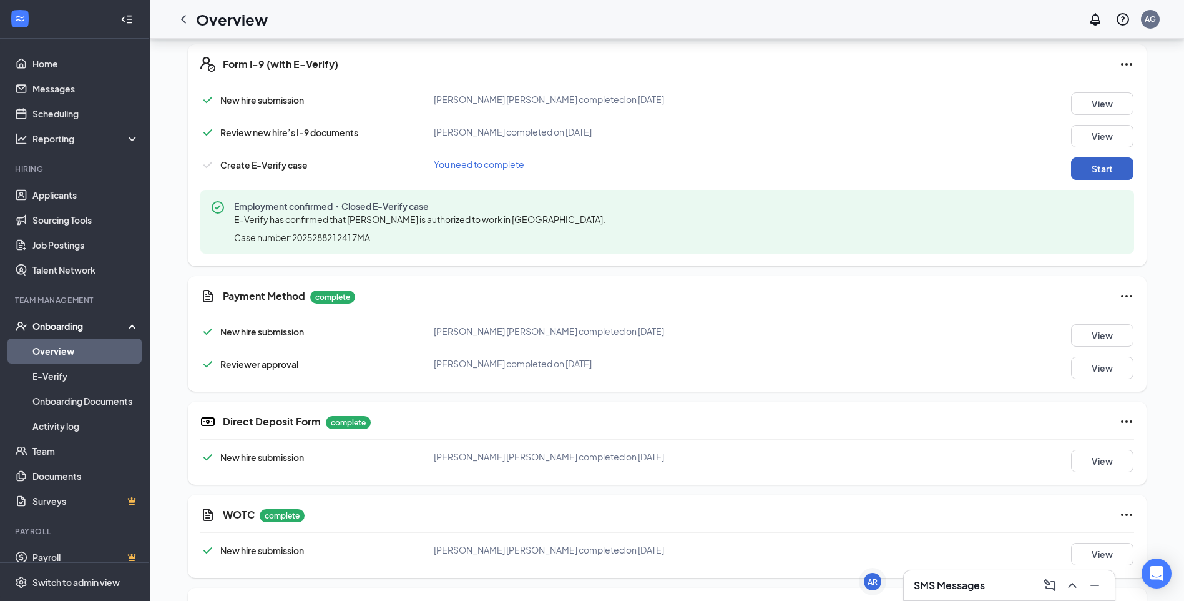
click at [1106, 171] on button "Start" at bounding box center [1102, 168] width 62 height 22
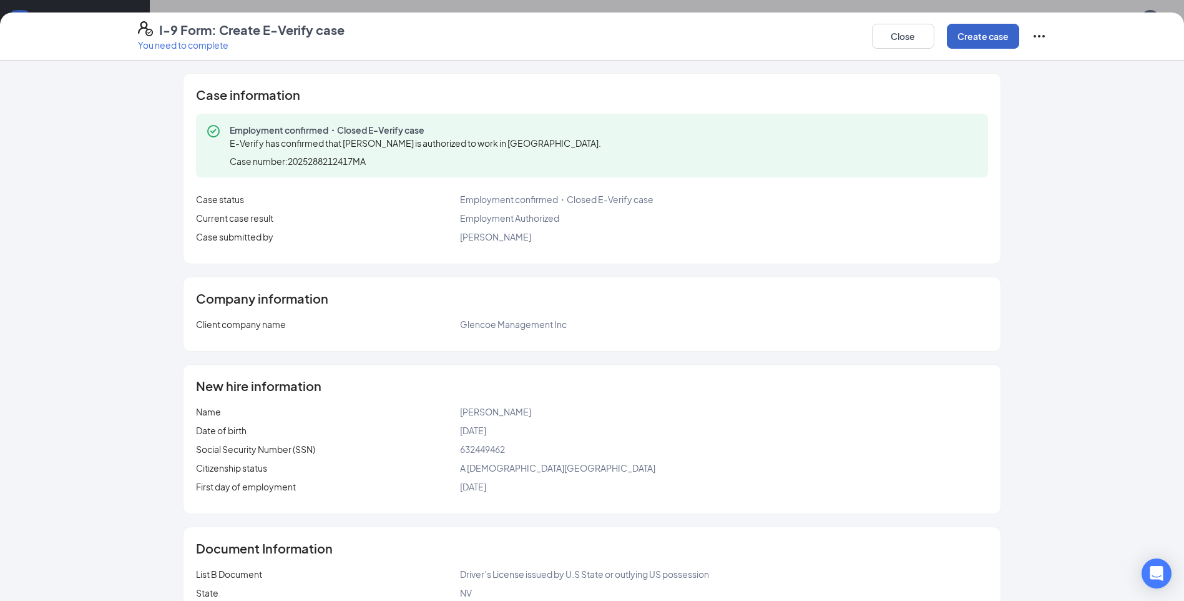
click at [980, 36] on button "Create case" at bounding box center [983, 36] width 72 height 25
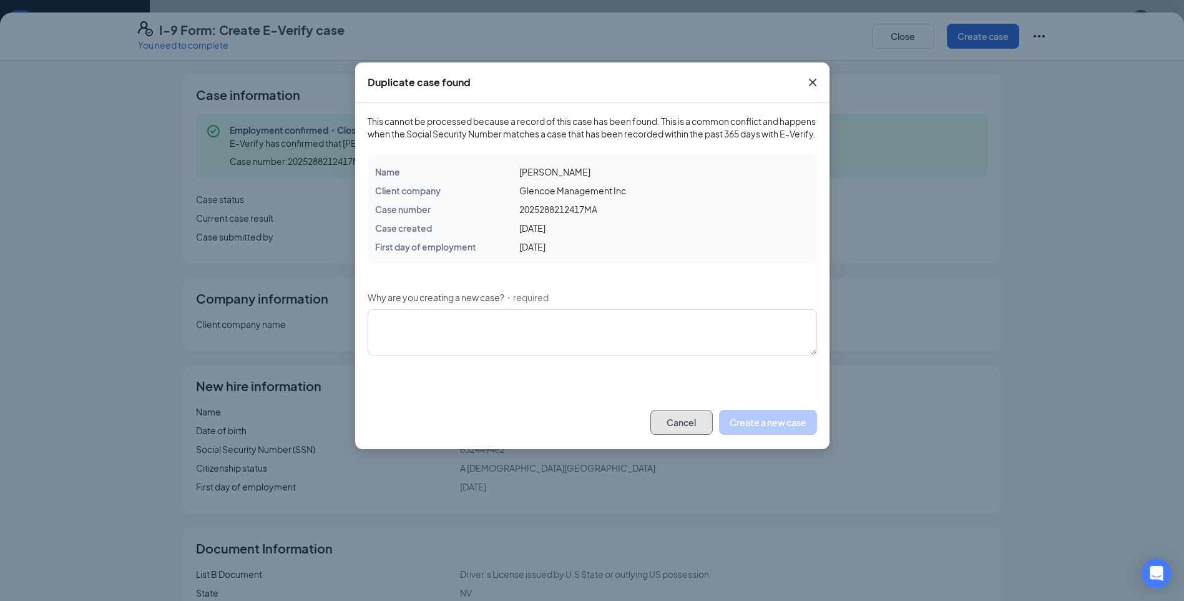
click at [681, 435] on button "Cancel" at bounding box center [682, 422] width 62 height 25
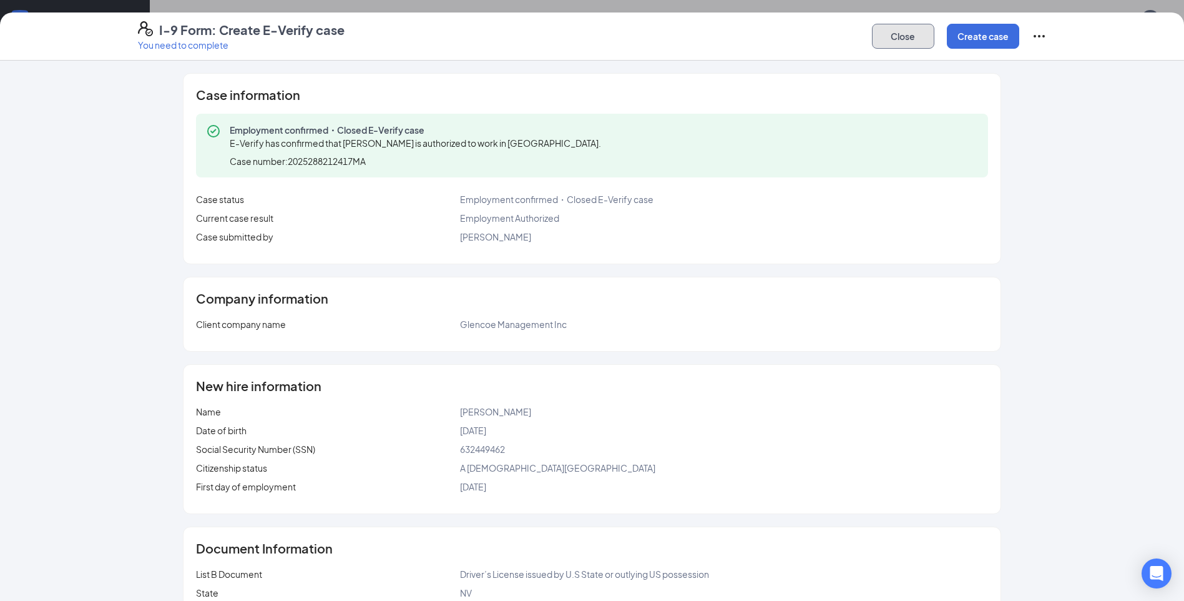
click at [915, 40] on button "Close" at bounding box center [903, 36] width 62 height 25
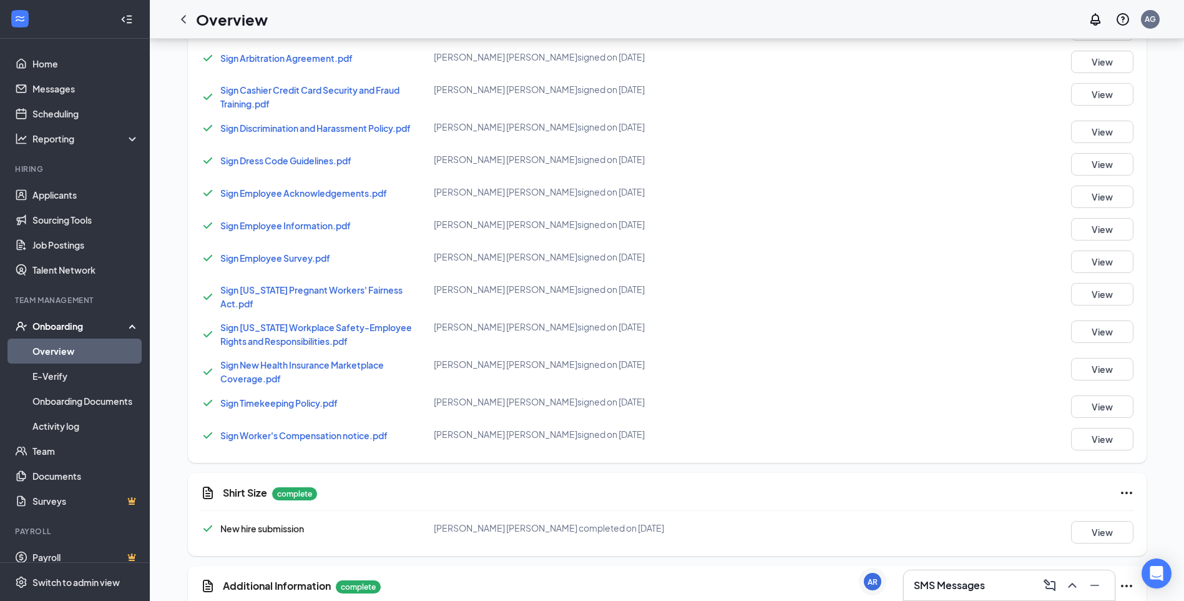
scroll to position [991, 0]
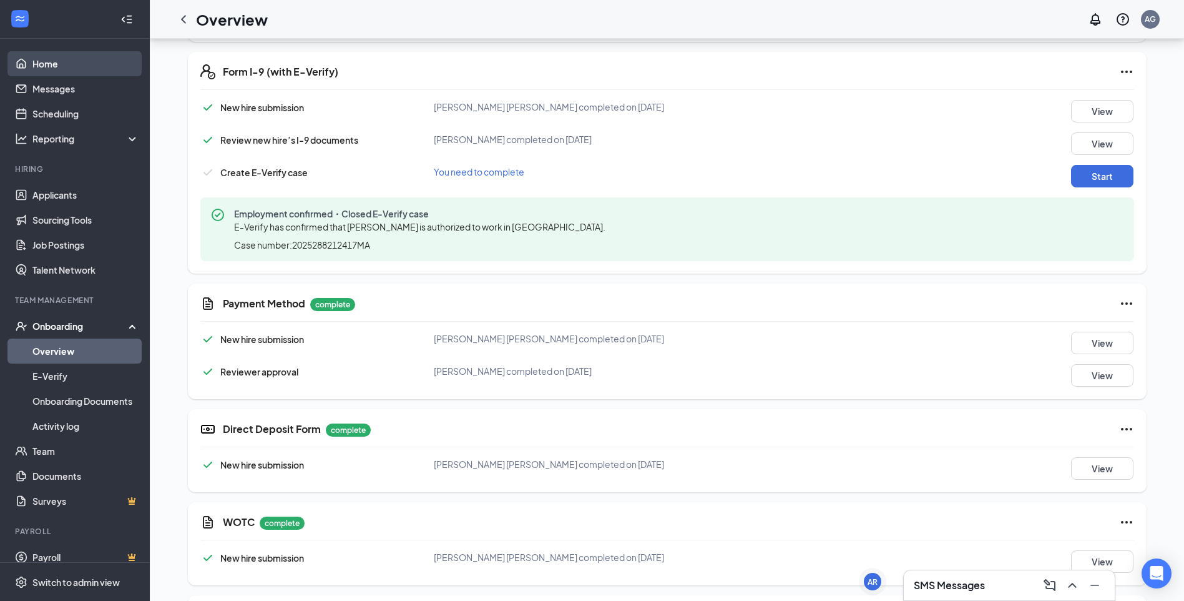
click at [49, 62] on link "Home" at bounding box center [85, 63] width 107 height 25
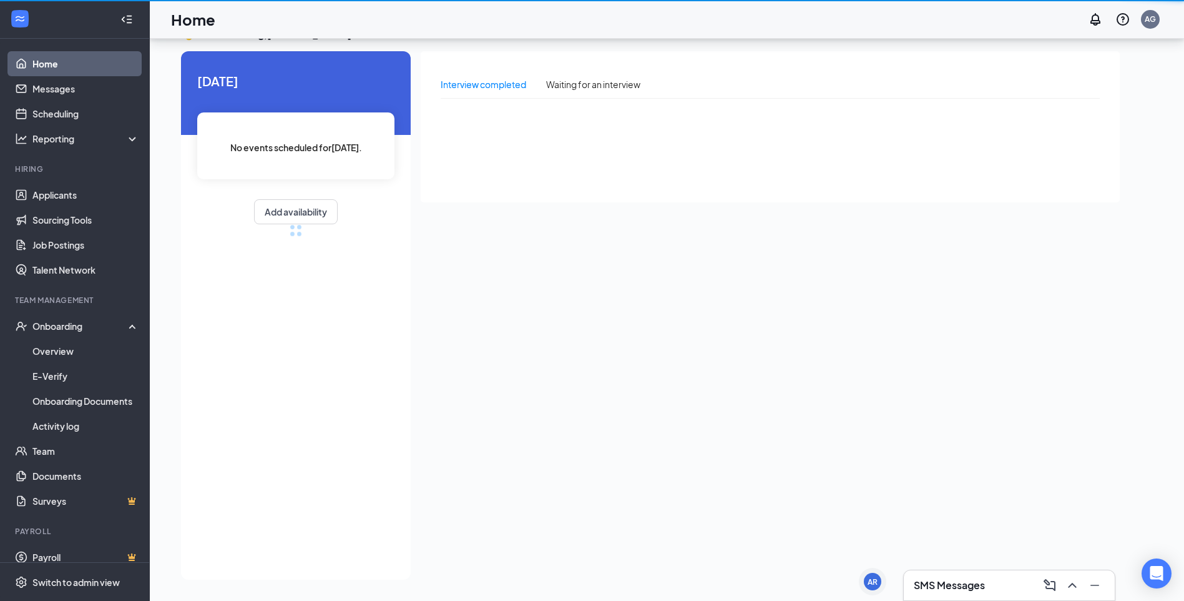
scroll to position [26, 0]
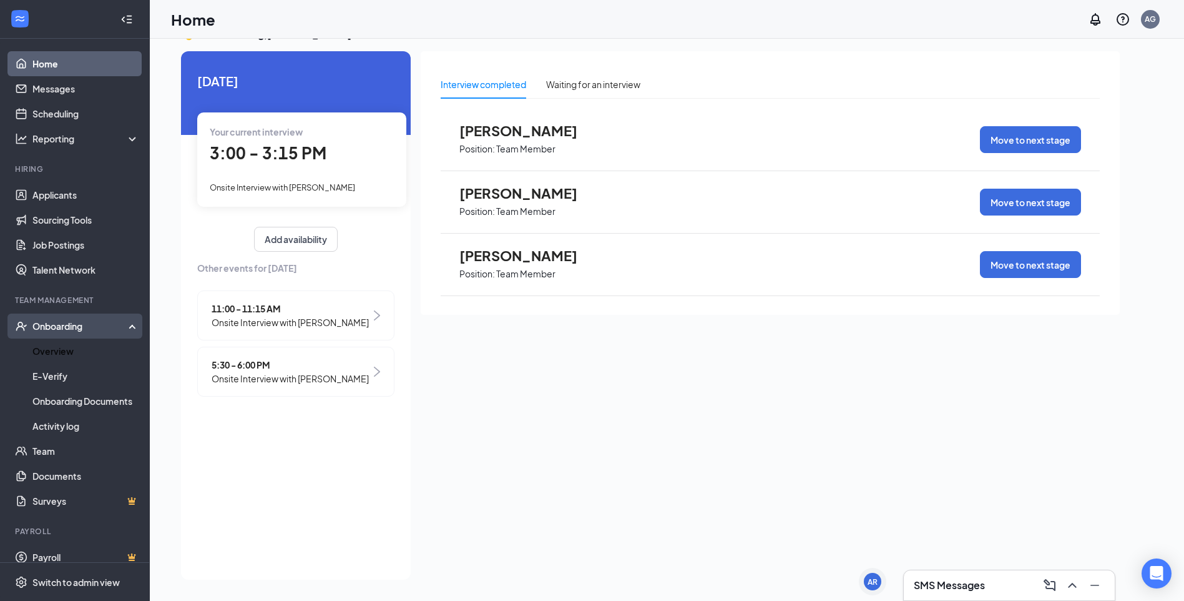
click at [67, 326] on div "Onboarding" at bounding box center [80, 326] width 96 height 12
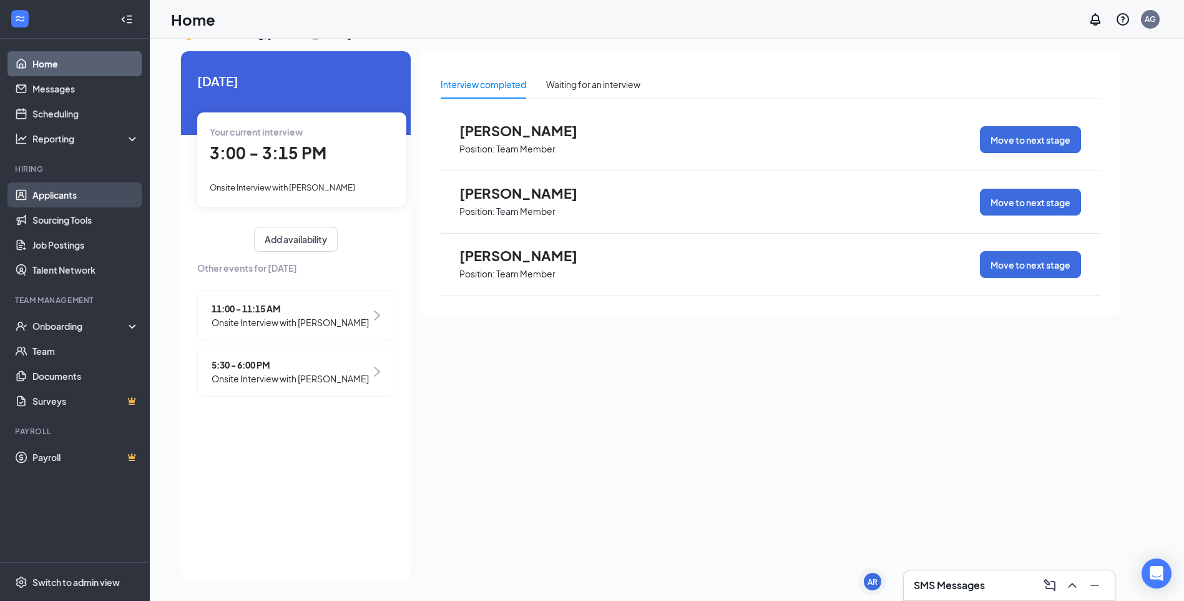
click at [77, 199] on link "Applicants" at bounding box center [85, 194] width 107 height 25
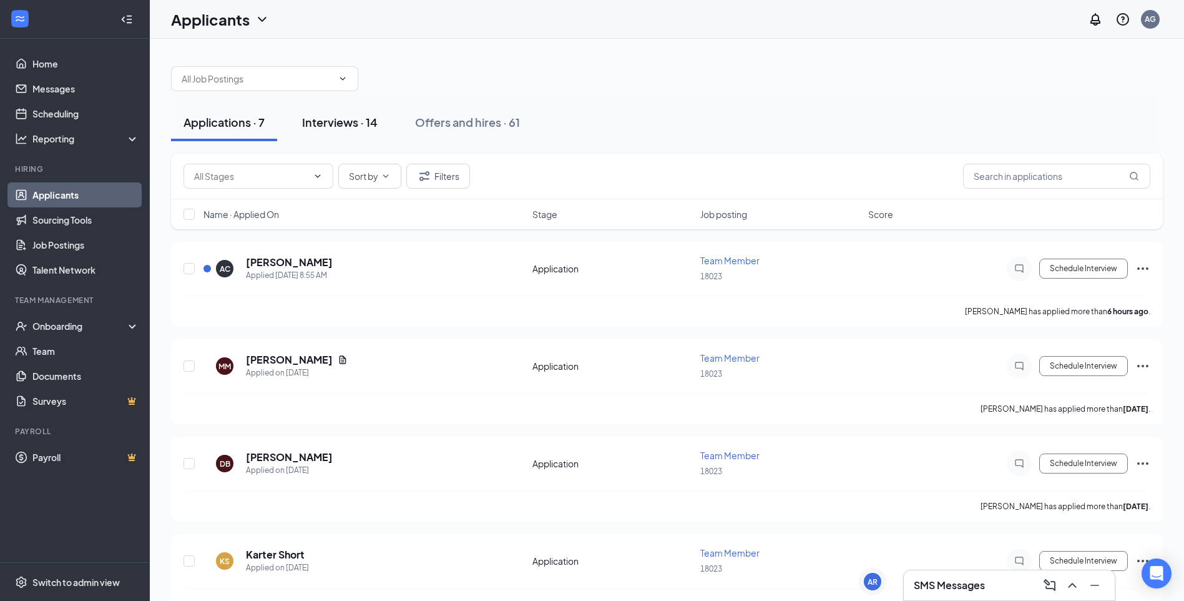
click at [349, 123] on div "Interviews · 14" at bounding box center [340, 122] width 76 height 16
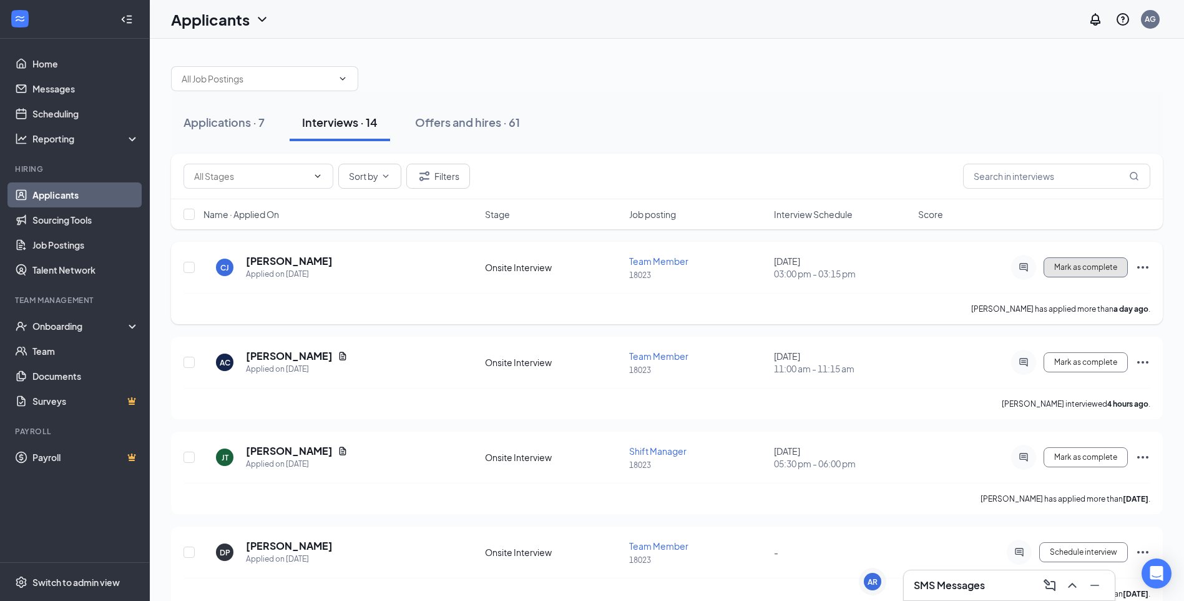
click at [1090, 265] on span "Mark as complete" at bounding box center [1085, 267] width 63 height 9
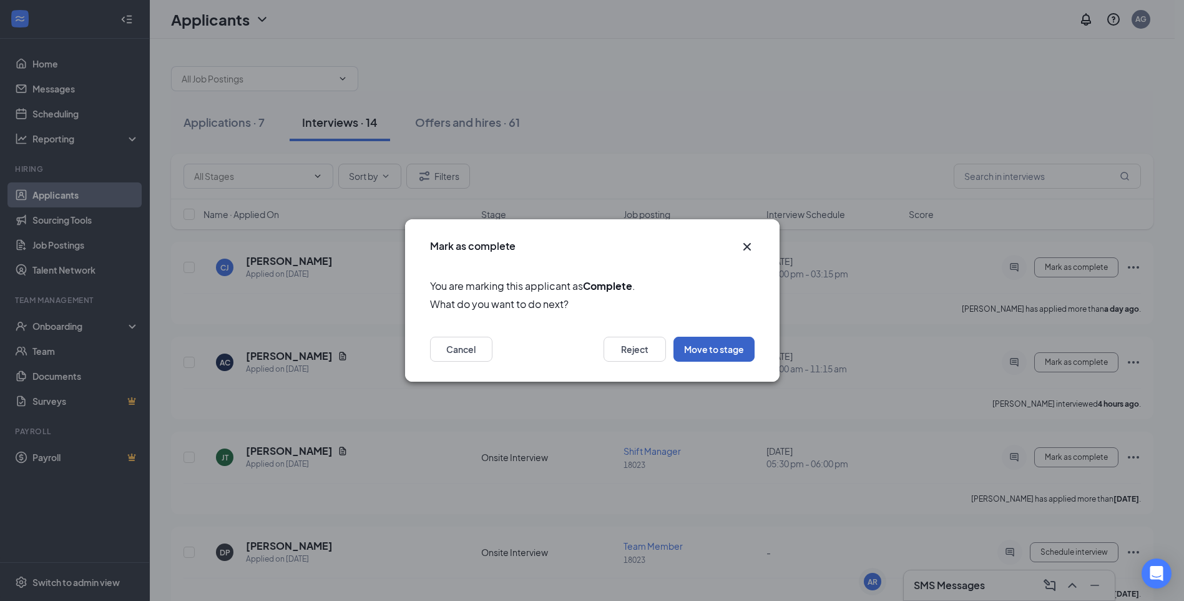
click at [712, 342] on button "Move to stage" at bounding box center [714, 349] width 81 height 25
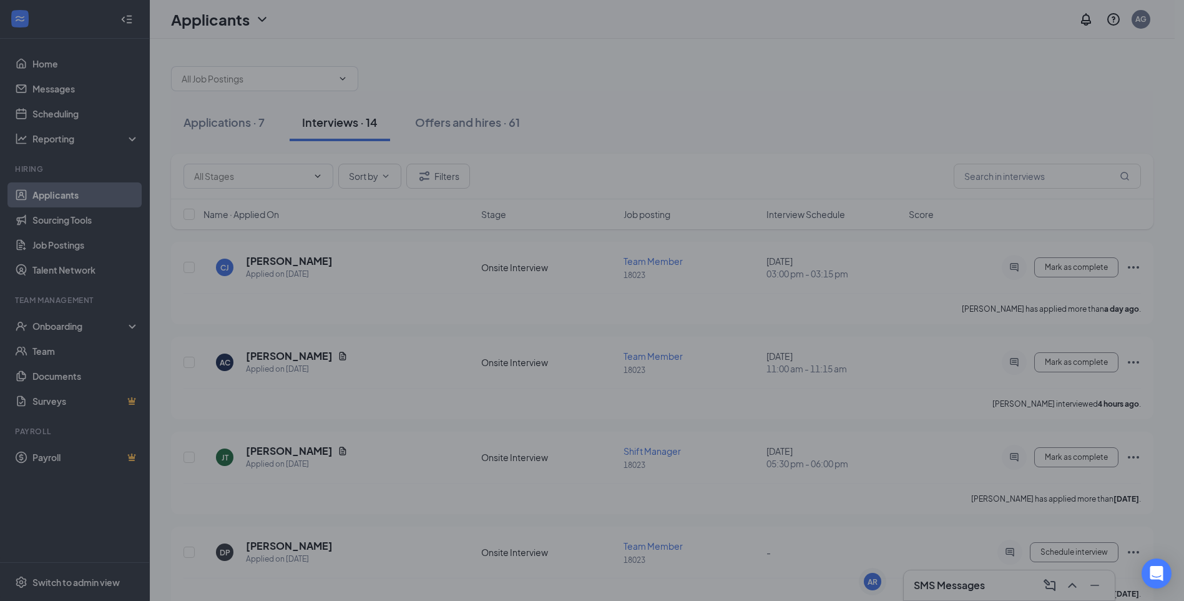
type input "Hiring Complete (final stage)"
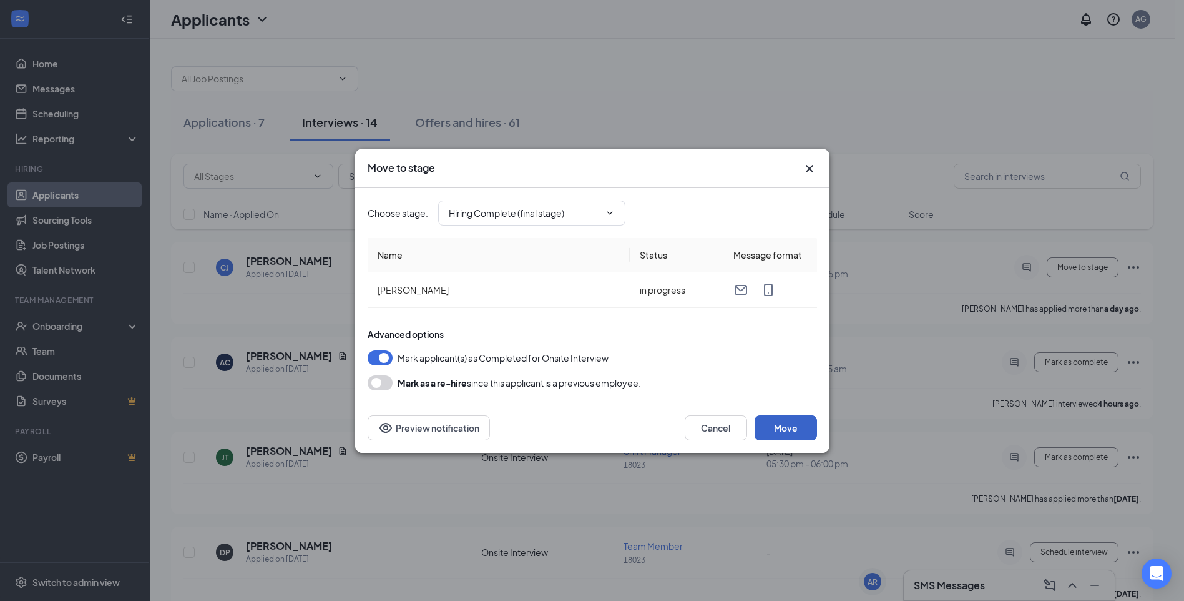
click at [786, 430] on button "Move" at bounding box center [786, 427] width 62 height 25
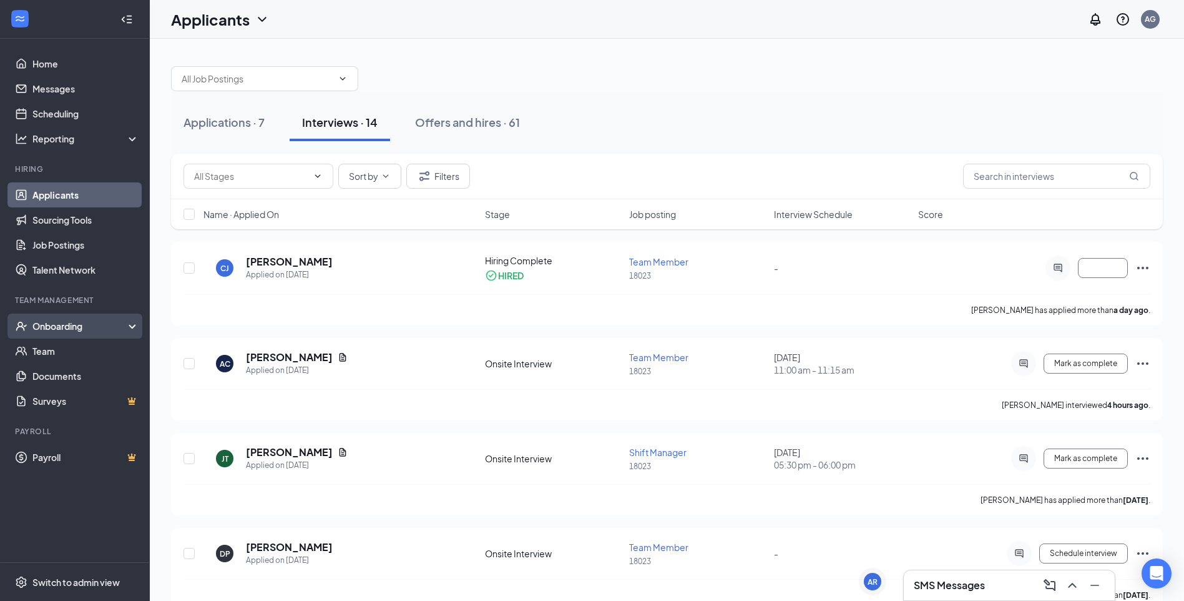
click at [53, 330] on div "Onboarding" at bounding box center [80, 326] width 96 height 12
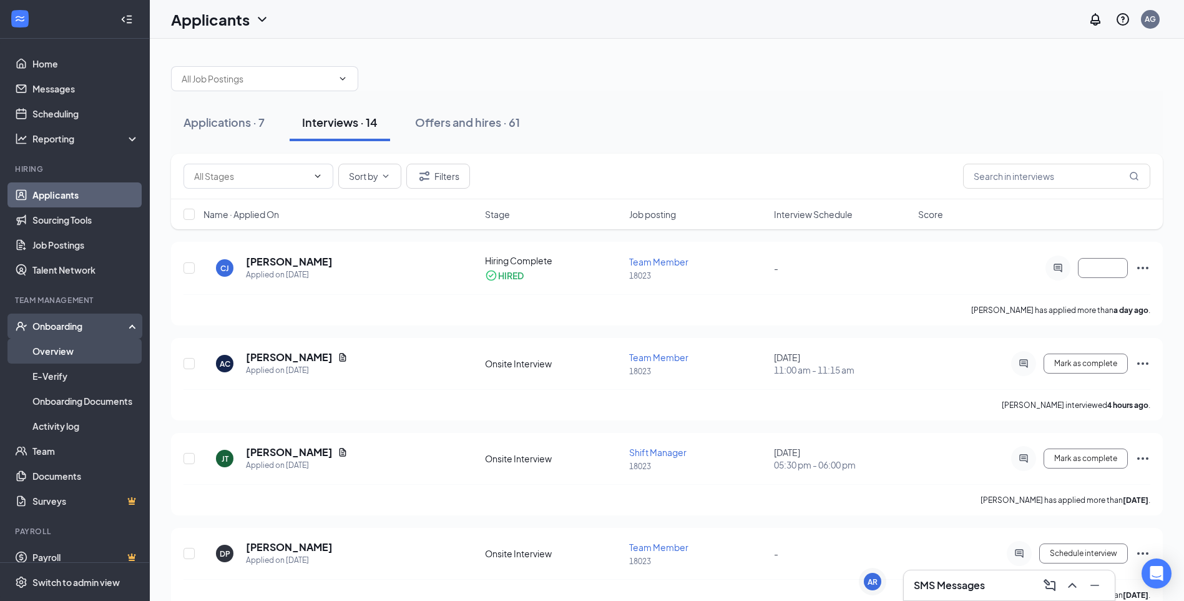
click at [59, 356] on link "Overview" at bounding box center [85, 350] width 107 height 25
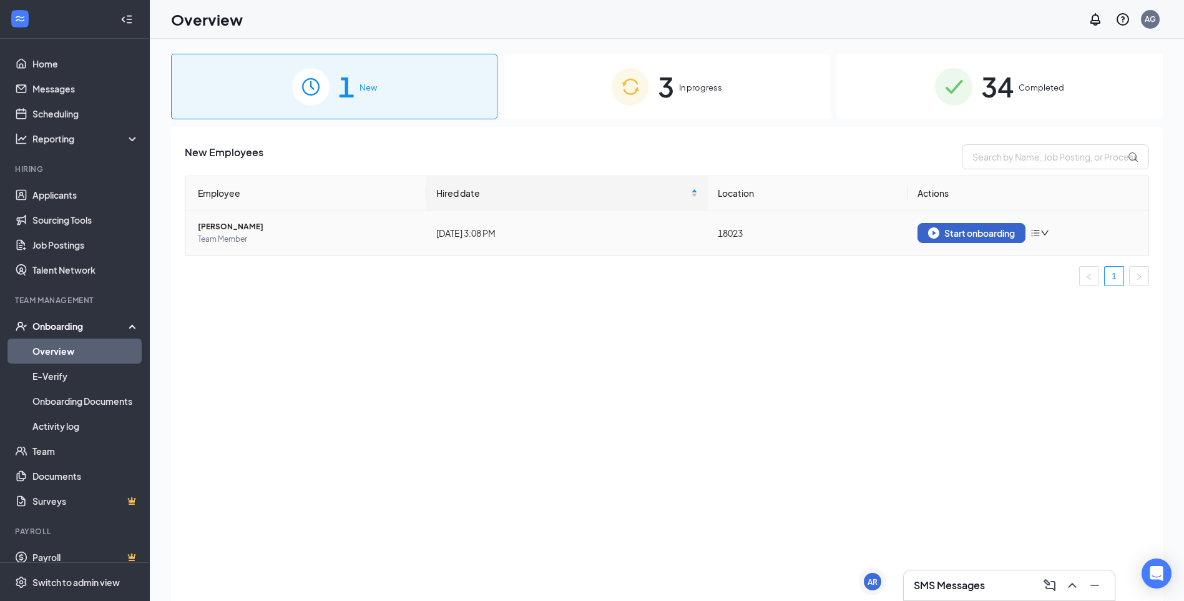
click at [988, 238] on button "Start onboarding" at bounding box center [972, 233] width 108 height 20
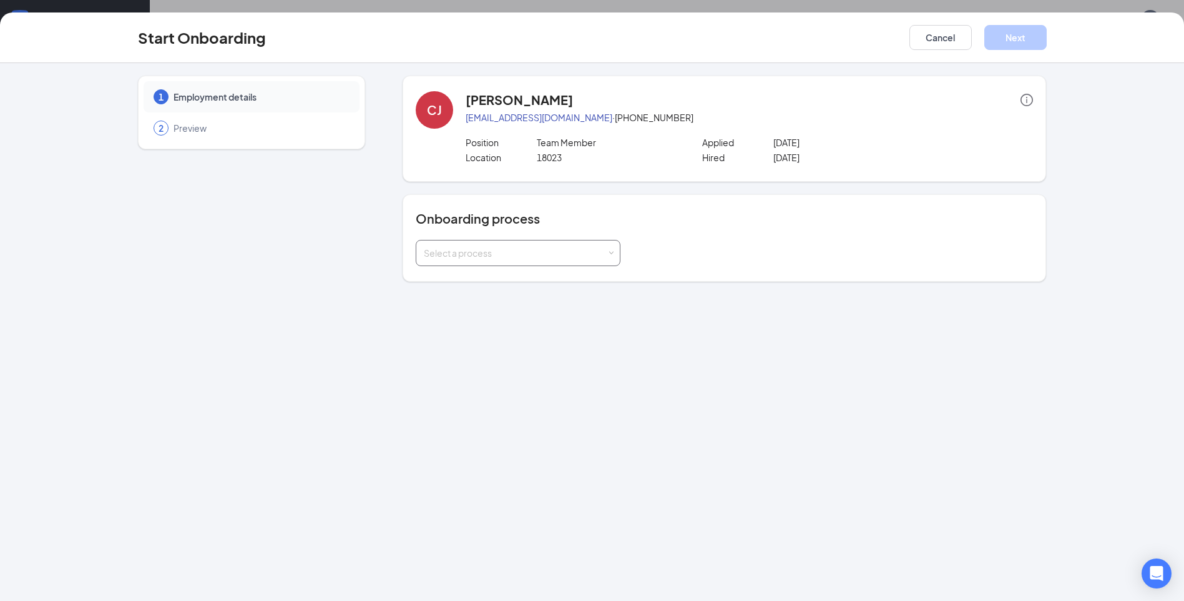
click at [539, 255] on div "Select a process" at bounding box center [515, 253] width 183 height 12
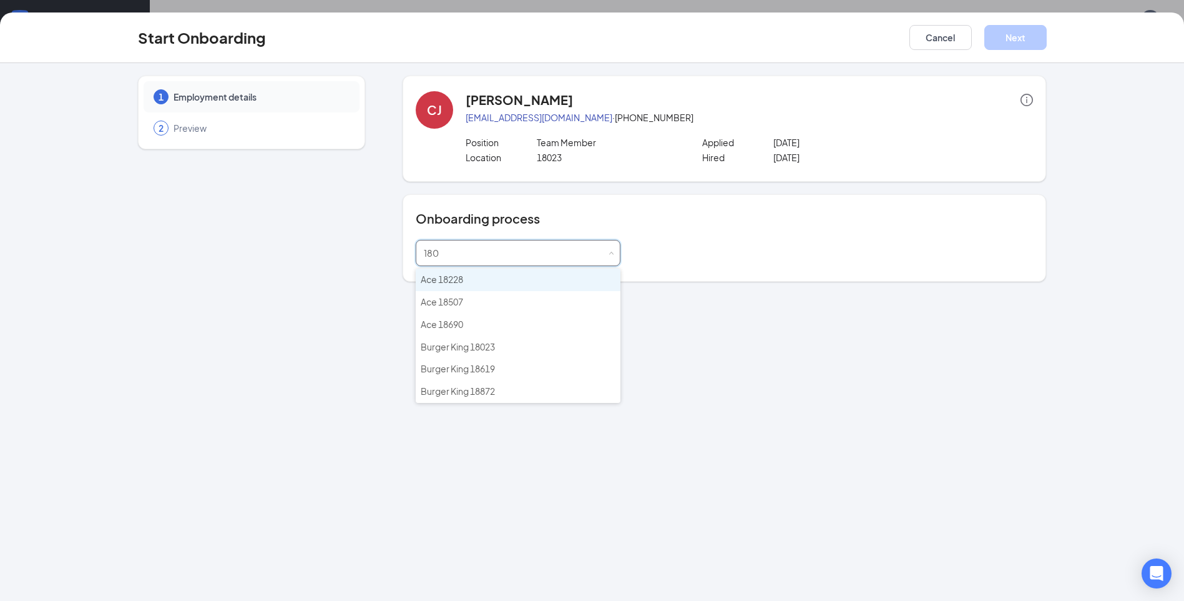
type input "1802"
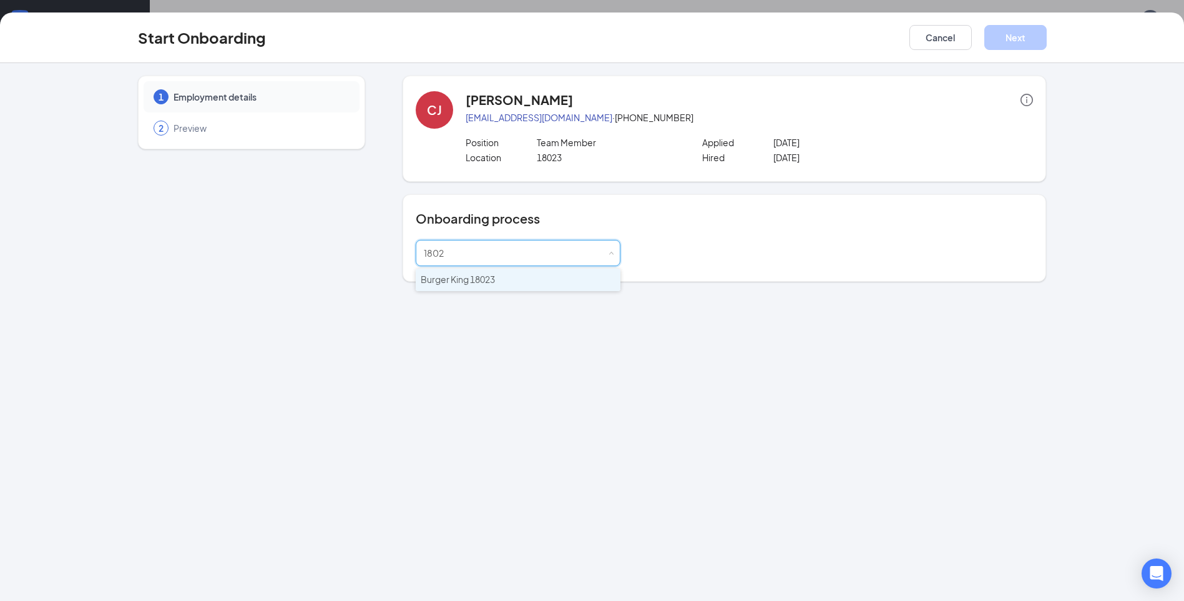
click at [504, 281] on li "Burger King 18023" at bounding box center [518, 279] width 205 height 22
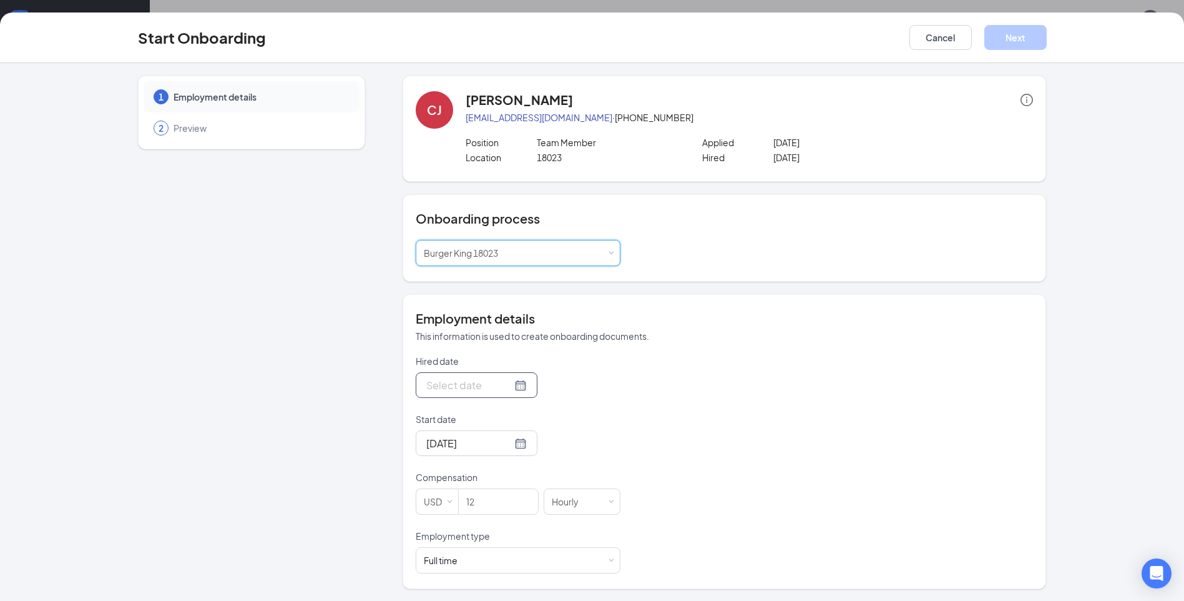
click at [496, 384] on input "Hired date" at bounding box center [469, 385] width 86 height 16
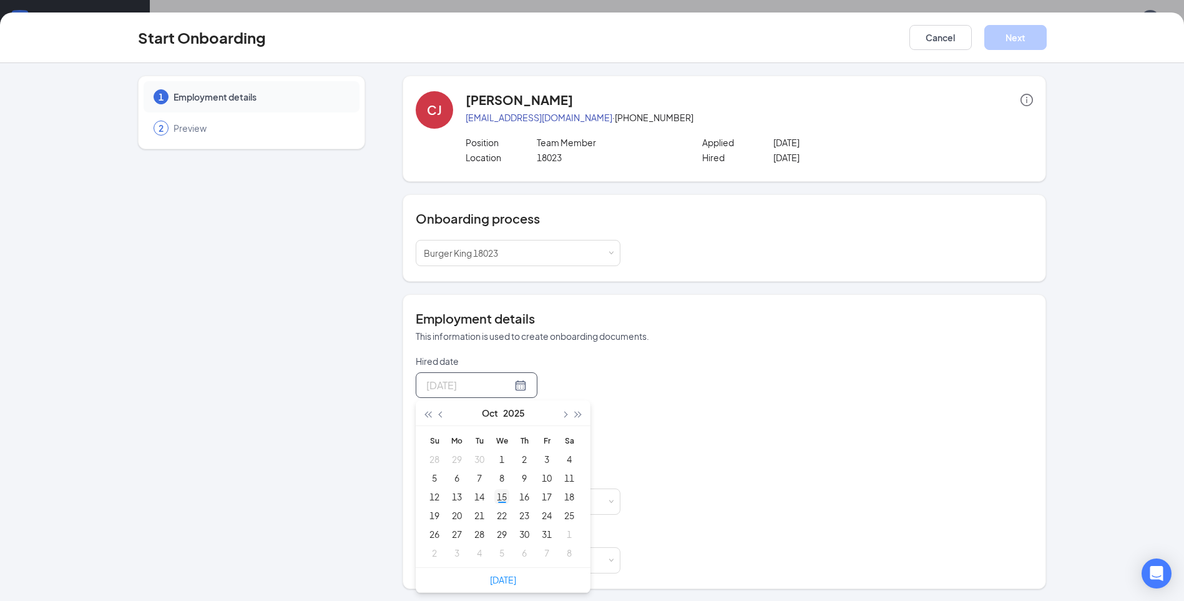
type input "[DATE]"
click at [497, 498] on div "15" at bounding box center [501, 496] width 15 height 15
click at [489, 443] on input "Start date" at bounding box center [469, 443] width 86 height 16
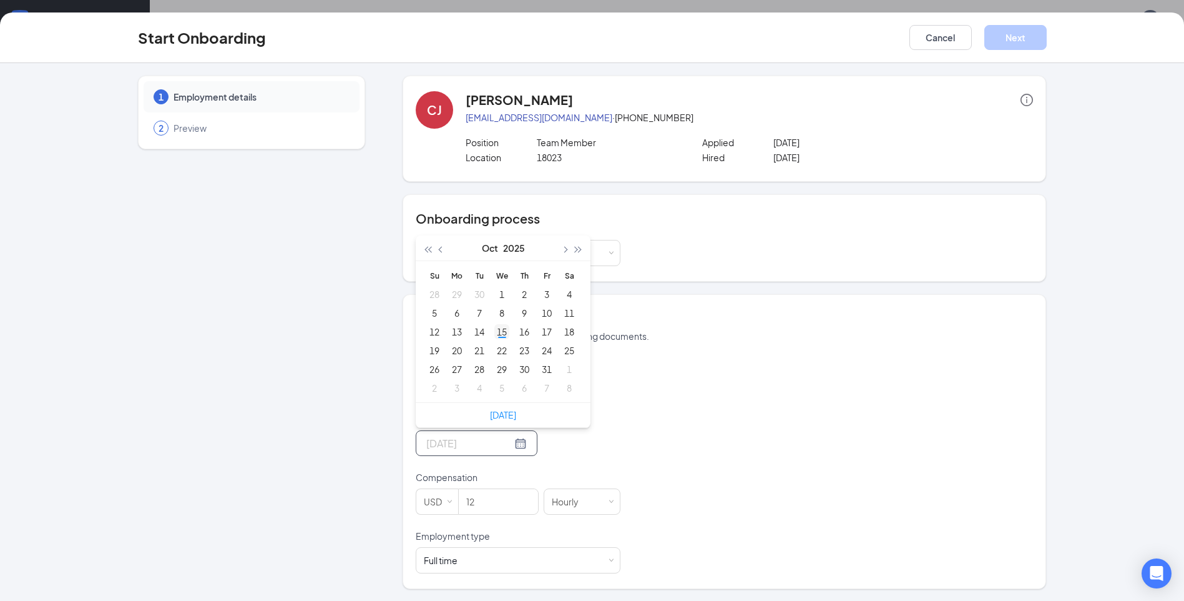
type input "[DATE]"
click at [495, 330] on div "15" at bounding box center [501, 331] width 15 height 15
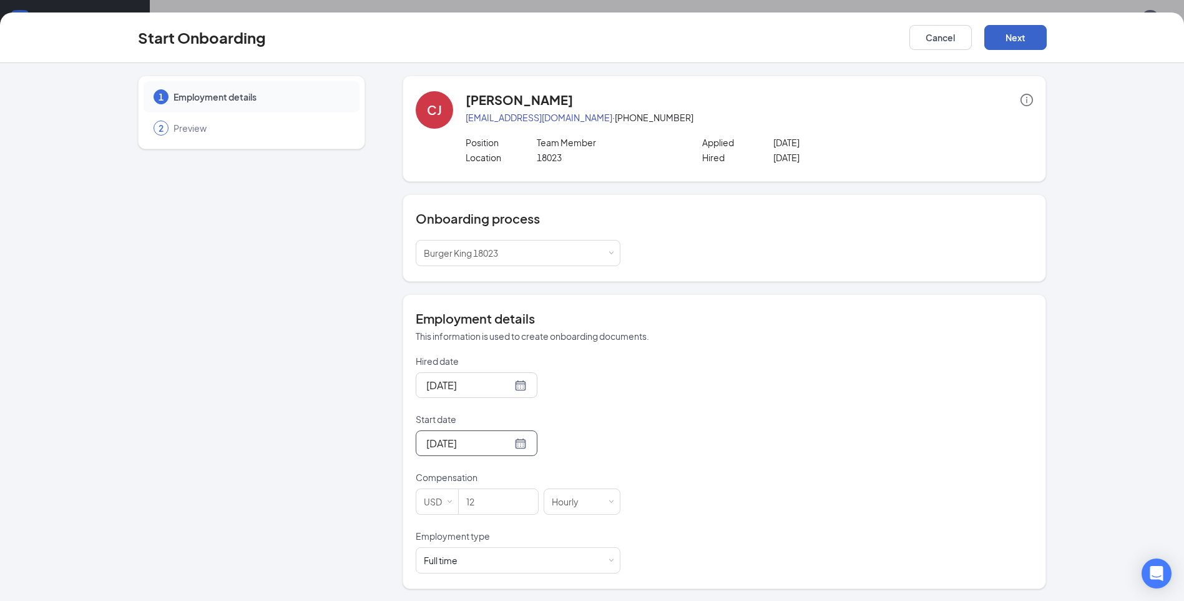
click at [1008, 36] on button "Next" at bounding box center [1016, 37] width 62 height 25
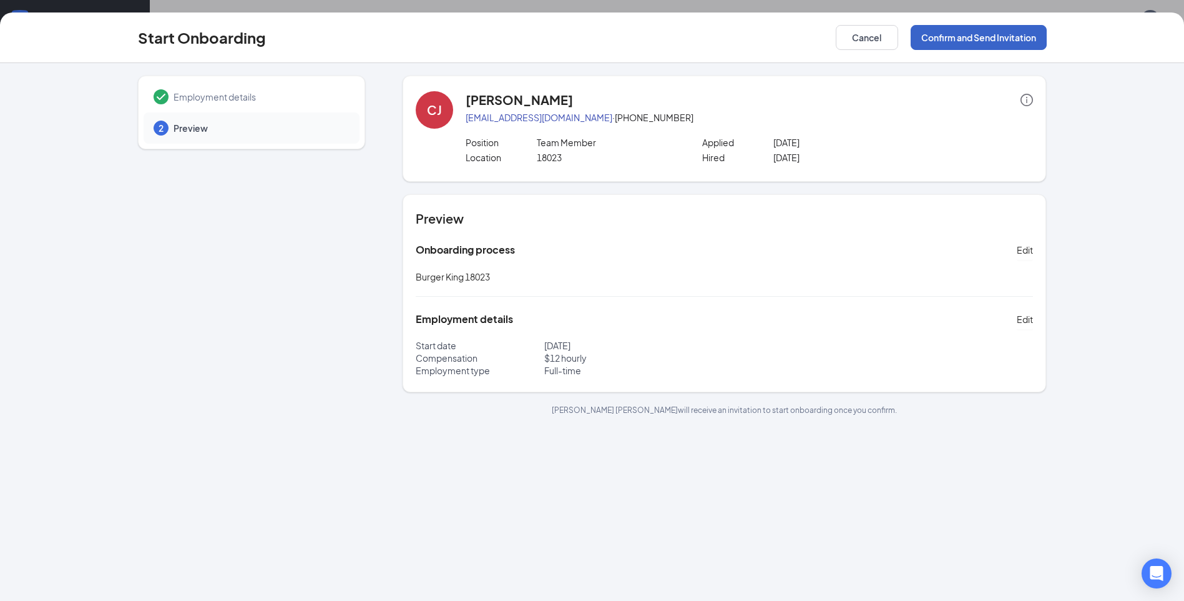
click at [998, 36] on button "Confirm and Send Invitation" at bounding box center [979, 37] width 136 height 25
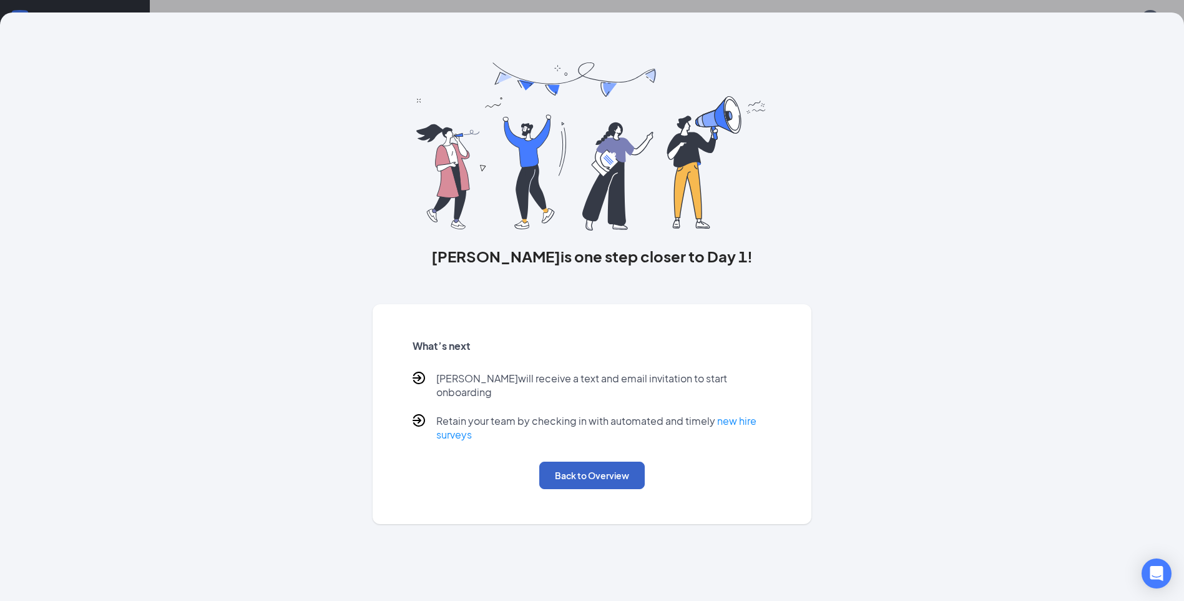
click at [588, 466] on button "Back to Overview" at bounding box center [592, 474] width 106 height 27
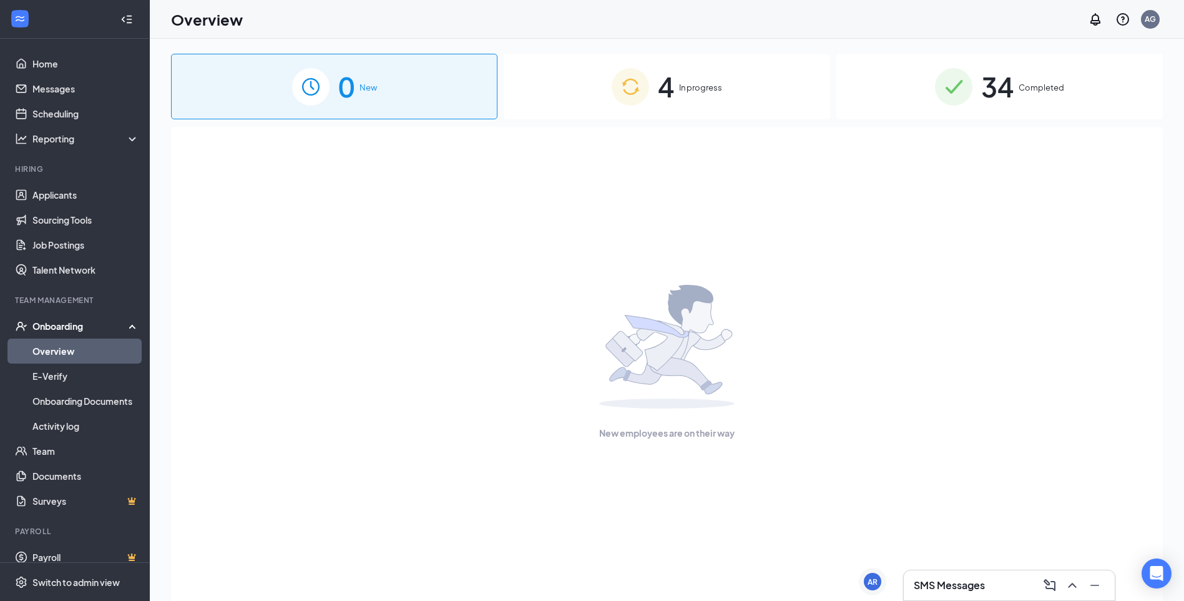
click at [684, 99] on div "4 In progress" at bounding box center [667, 87] width 327 height 66
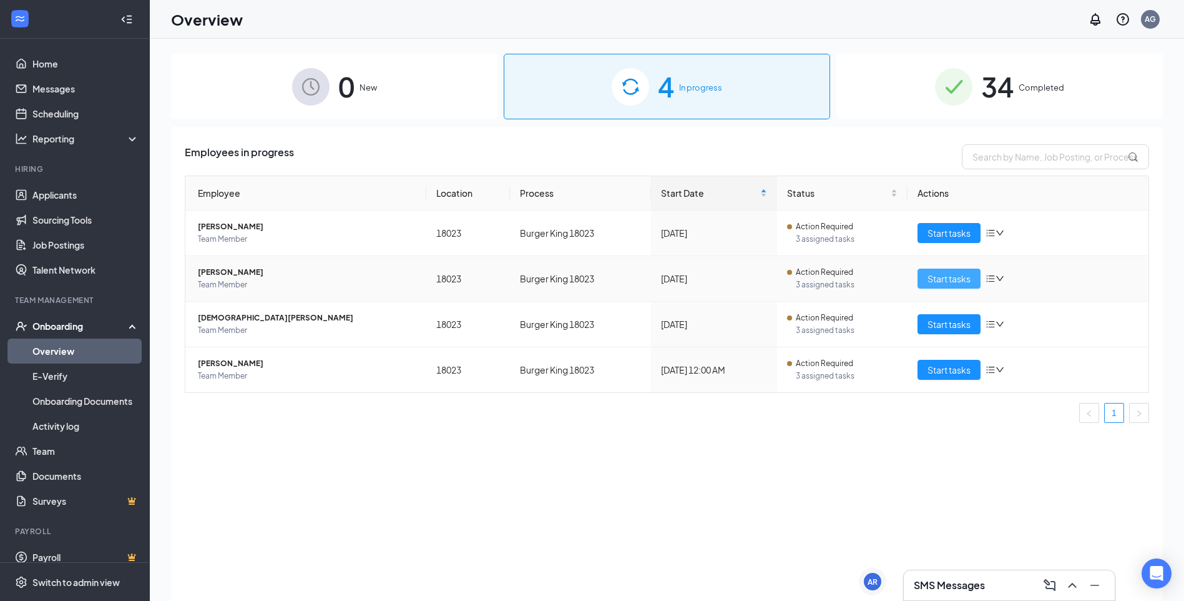
click at [946, 280] on span "Start tasks" at bounding box center [949, 279] width 43 height 14
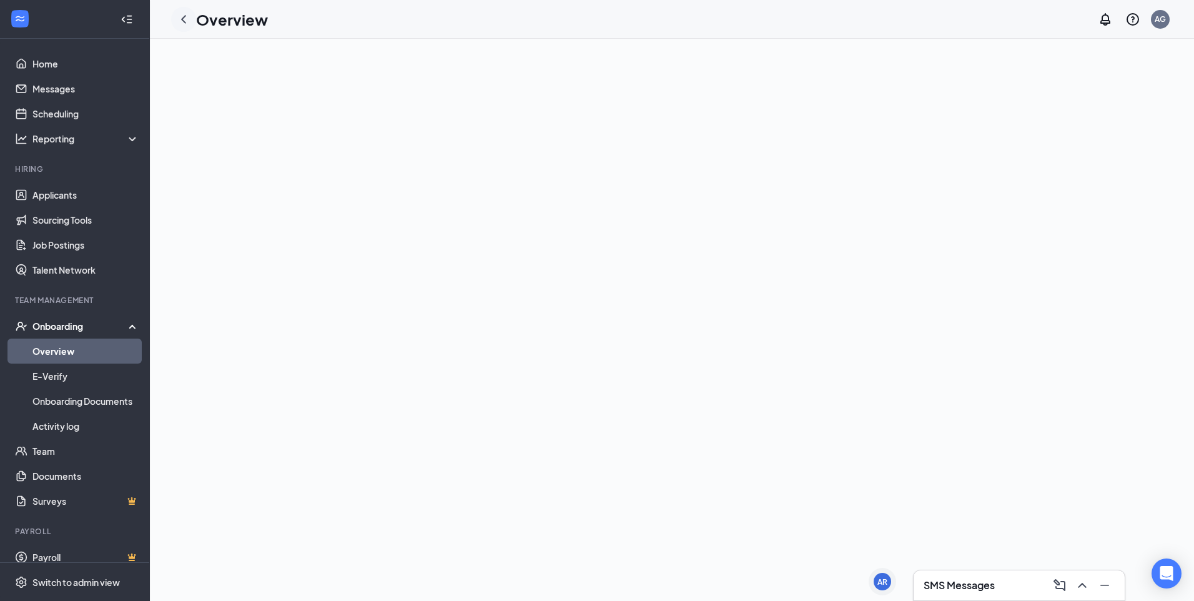
click at [182, 19] on icon "ChevronLeft" at bounding box center [183, 19] width 5 height 8
click at [60, 352] on link "Overview" at bounding box center [85, 350] width 107 height 25
click at [57, 71] on link "Home" at bounding box center [85, 63] width 107 height 25
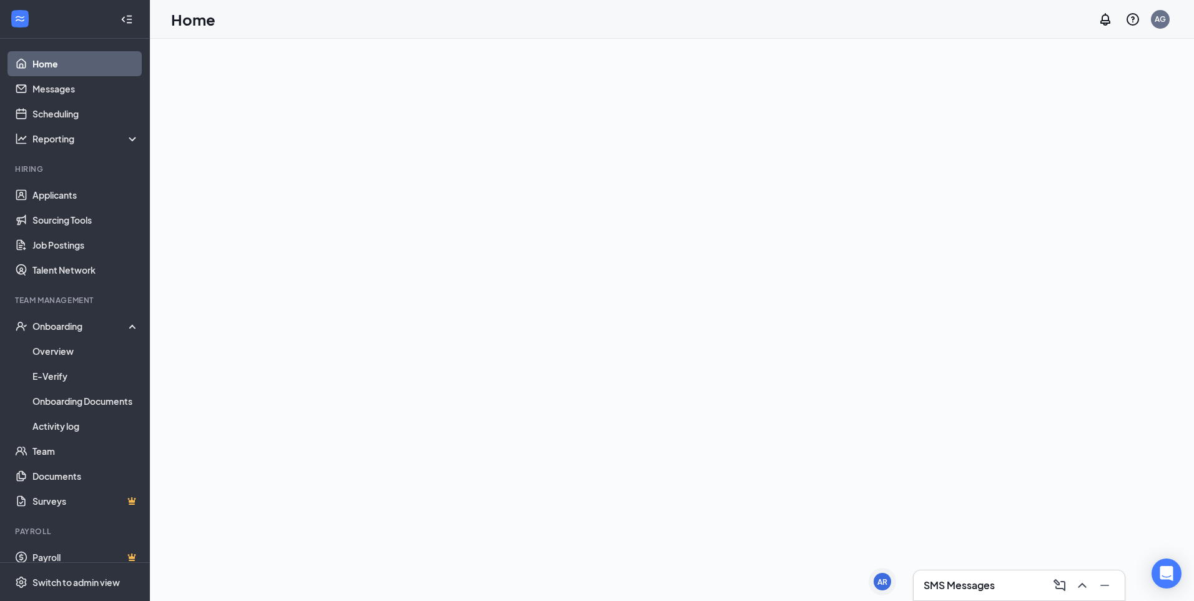
click at [47, 56] on link "Home" at bounding box center [85, 63] width 107 height 25
click at [49, 64] on link "Home" at bounding box center [85, 63] width 107 height 25
